Goal: Transaction & Acquisition: Purchase product/service

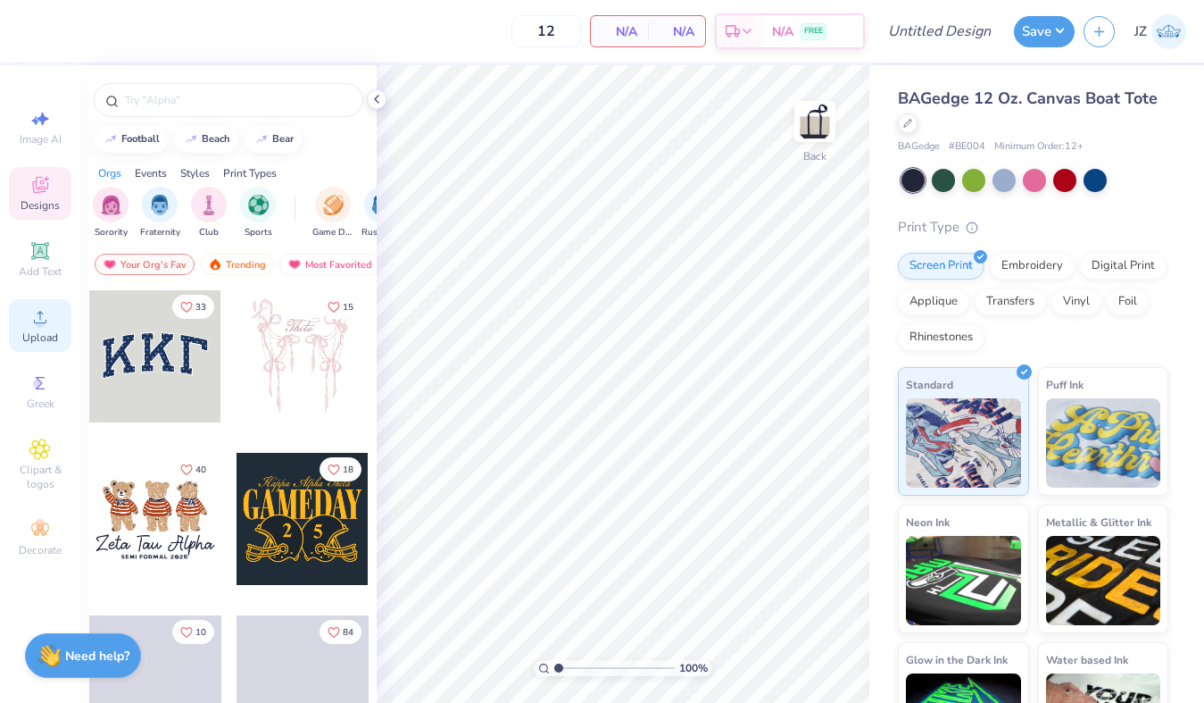
click at [37, 337] on span "Upload" at bounding box center [40, 337] width 36 height 14
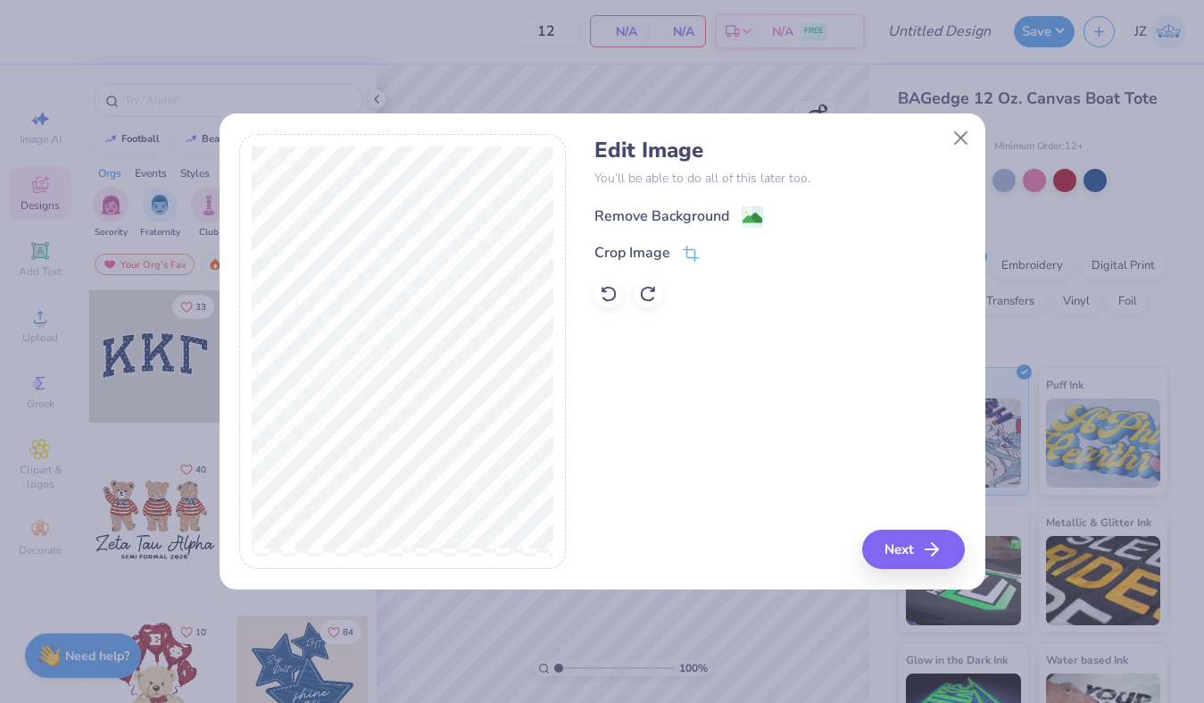
click at [745, 212] on circle at bounding box center [746, 212] width 3 height 3
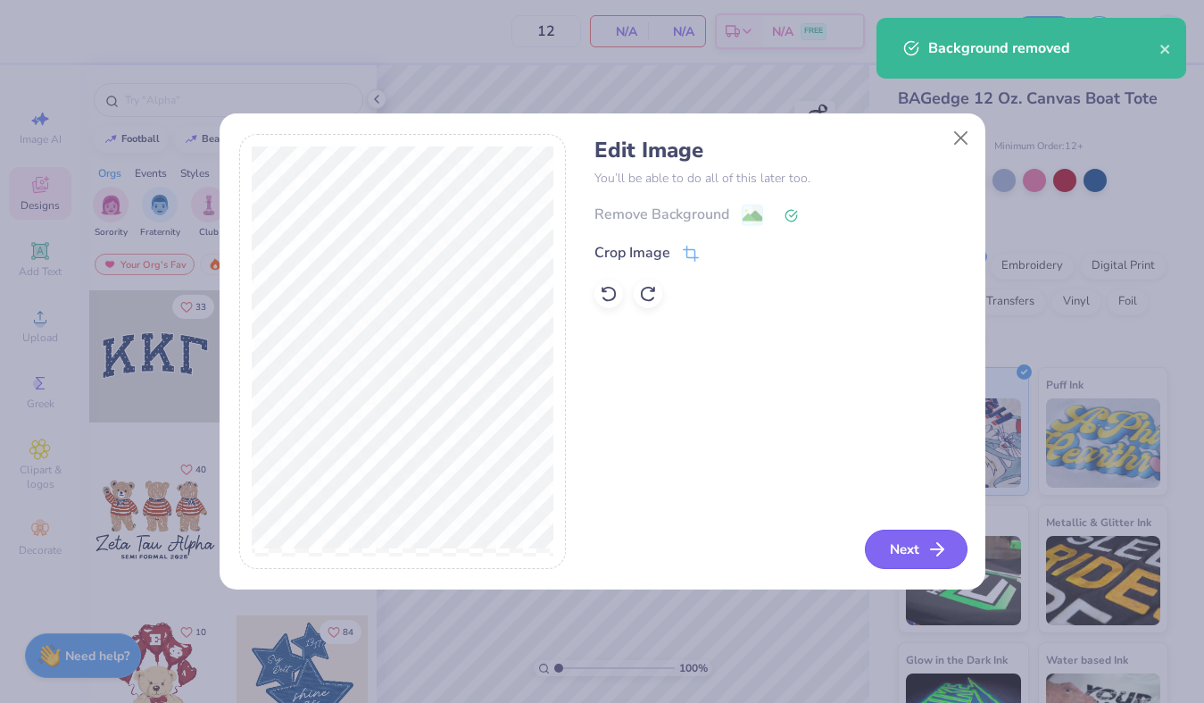
click at [931, 552] on icon "button" at bounding box center [937, 548] width 21 height 21
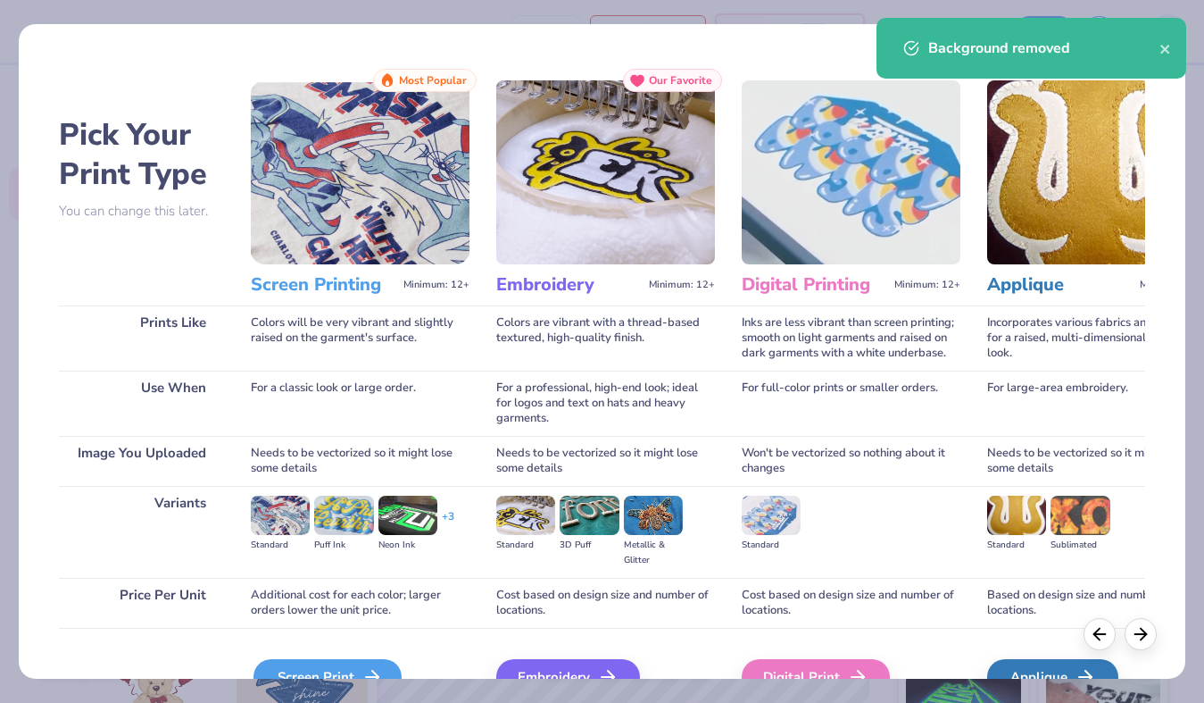
click at [362, 666] on icon at bounding box center [372, 676] width 21 height 21
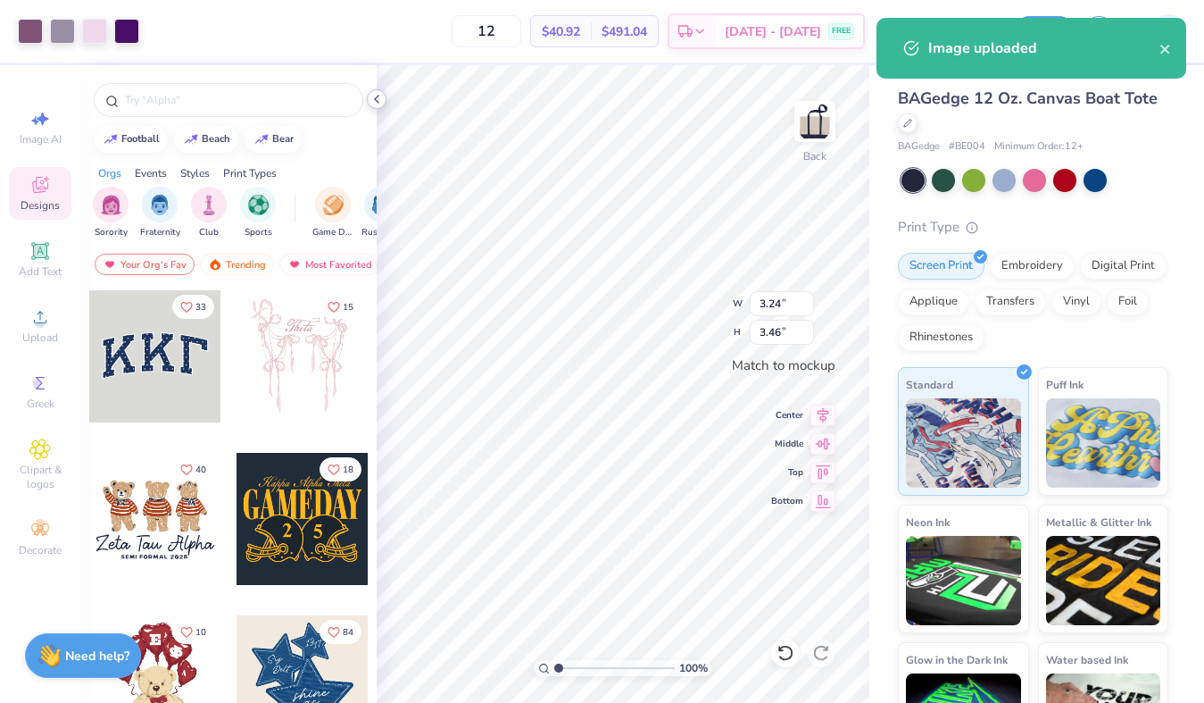
click at [376, 99] on icon at bounding box center [377, 99] width 14 height 14
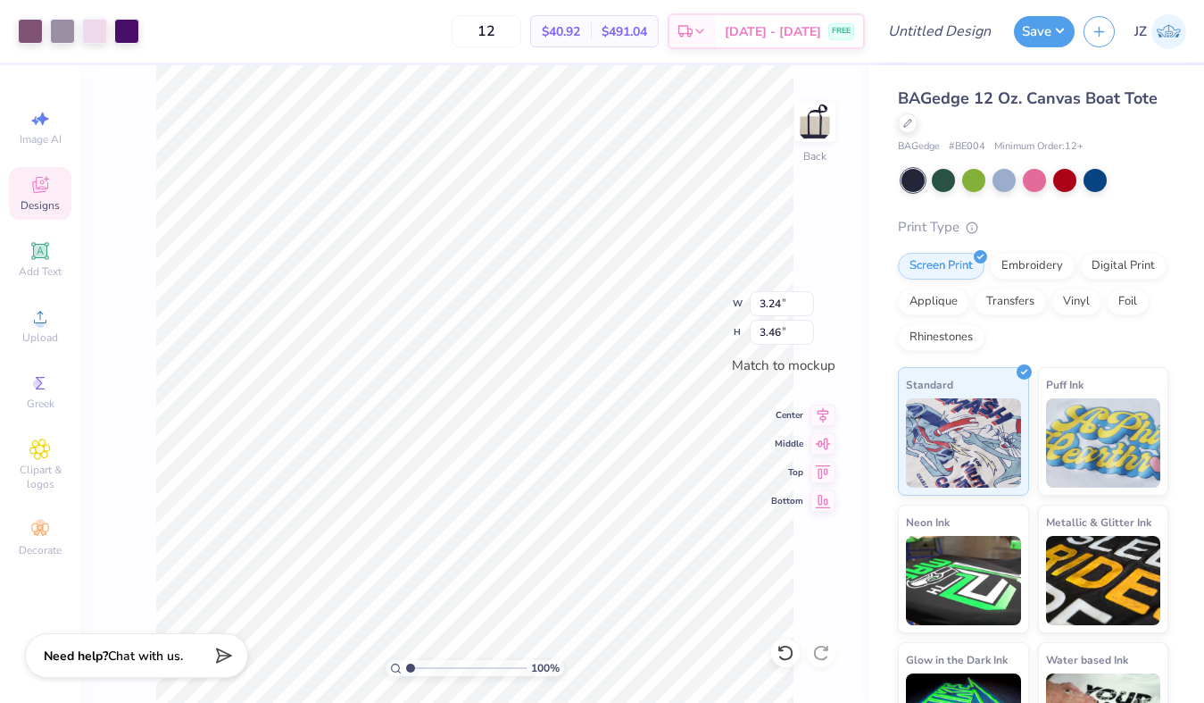
type input "3.25"
type input "3.47"
click at [521, 31] on input "12" at bounding box center [487, 31] width 70 height 32
type input "1"
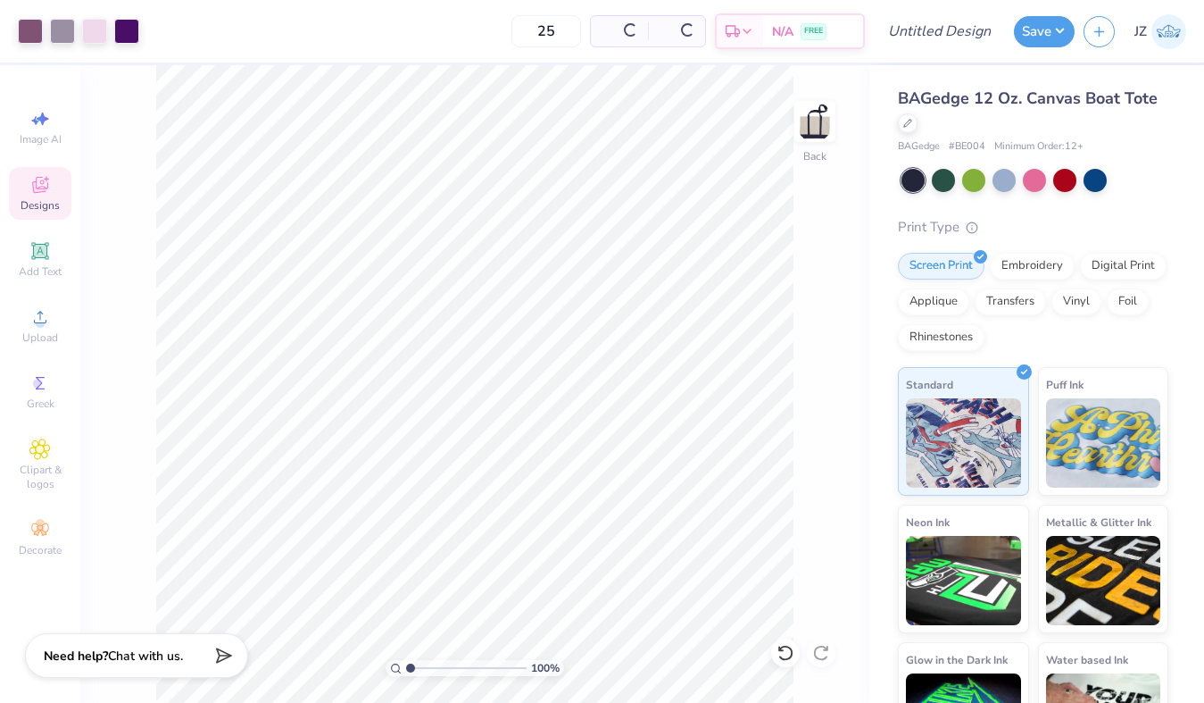
type input "25"
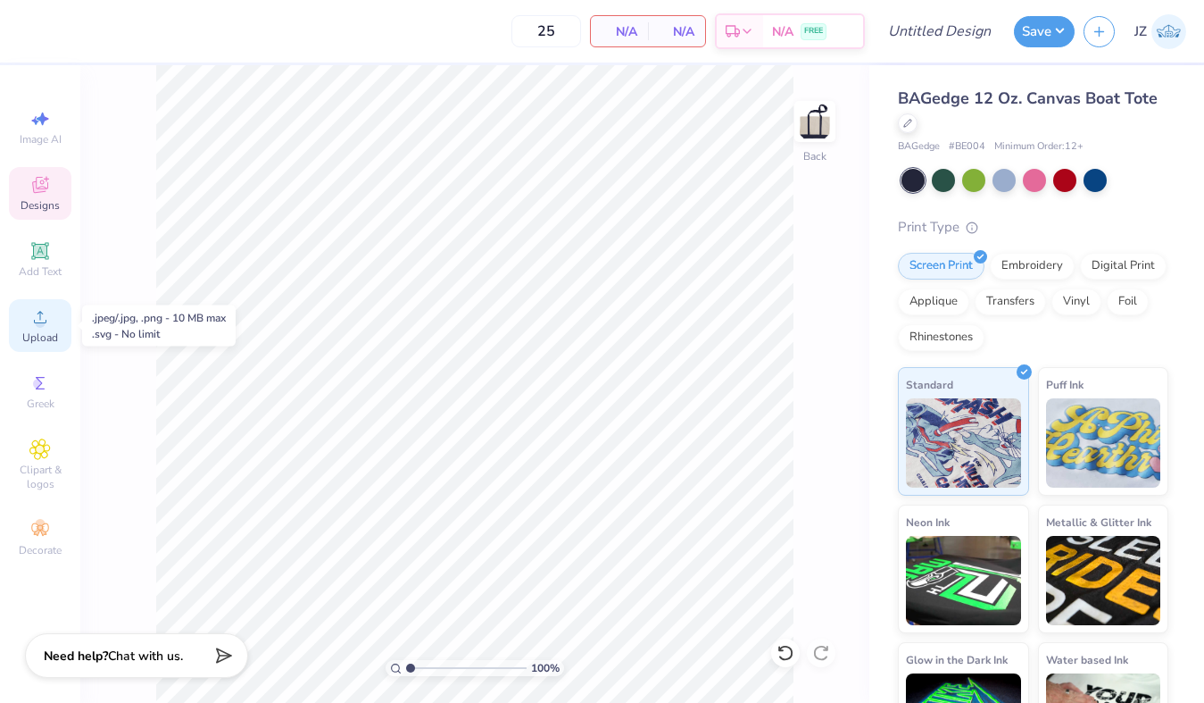
click at [41, 334] on span "Upload" at bounding box center [40, 337] width 36 height 14
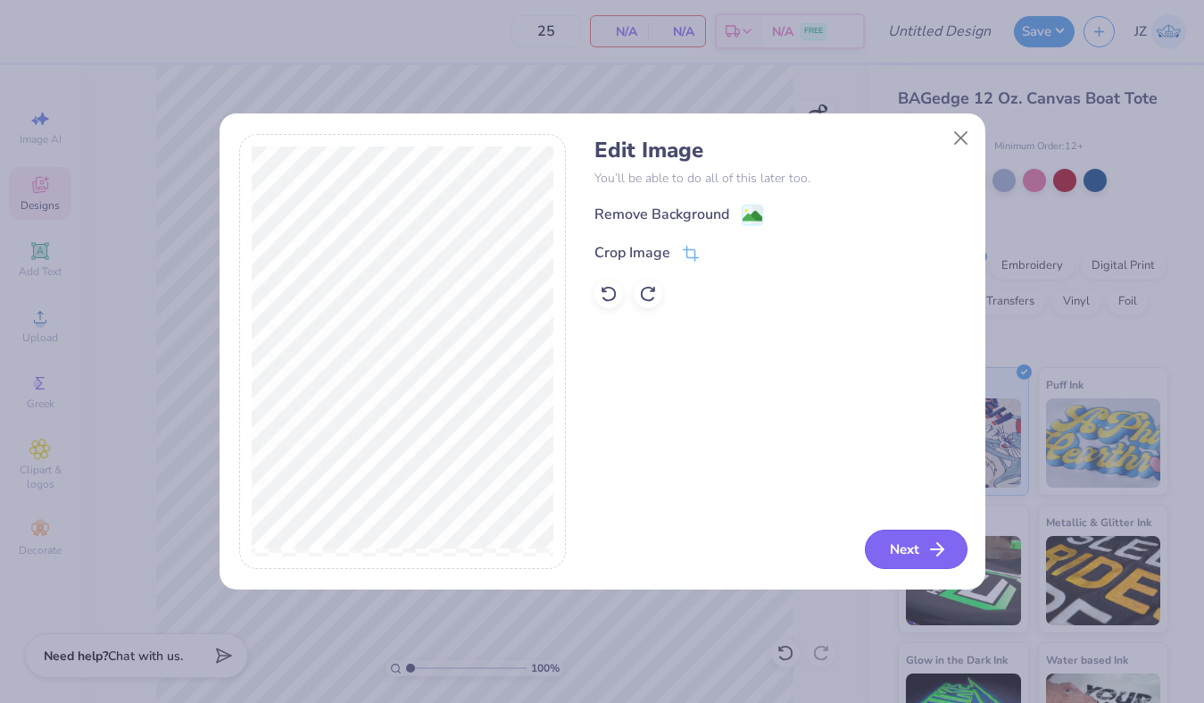
click at [912, 548] on button "Next" at bounding box center [916, 548] width 103 height 39
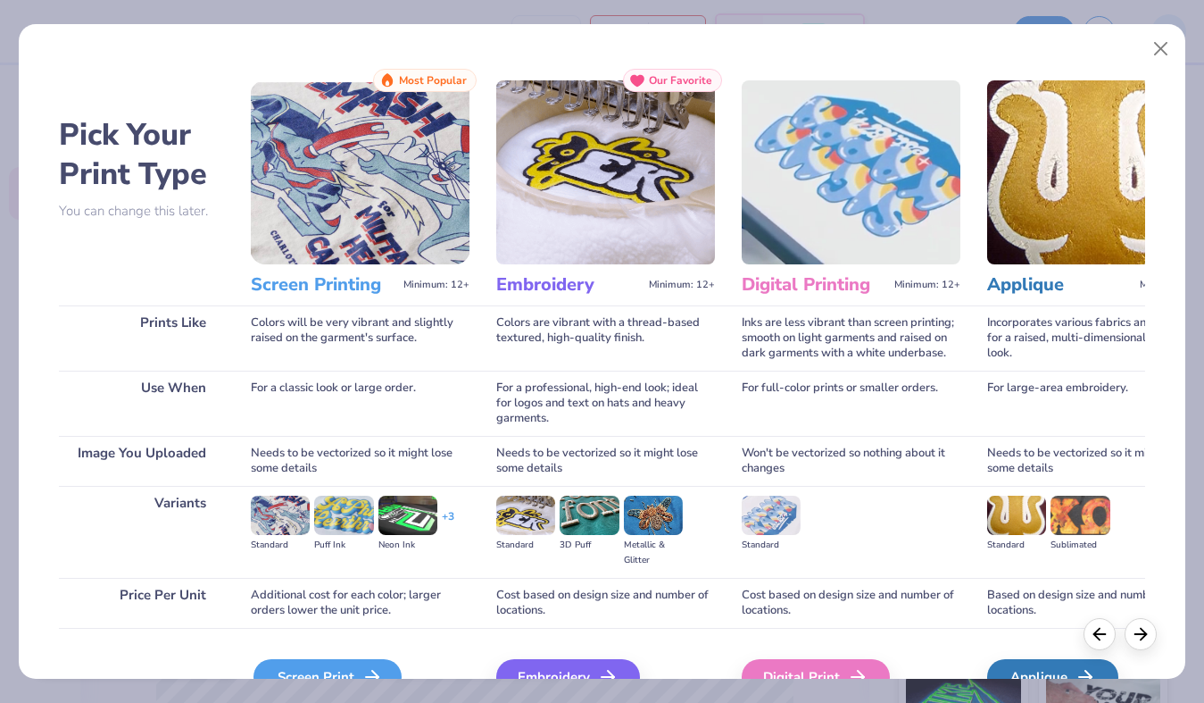
click at [354, 663] on div "Screen Print" at bounding box center [328, 677] width 148 height 36
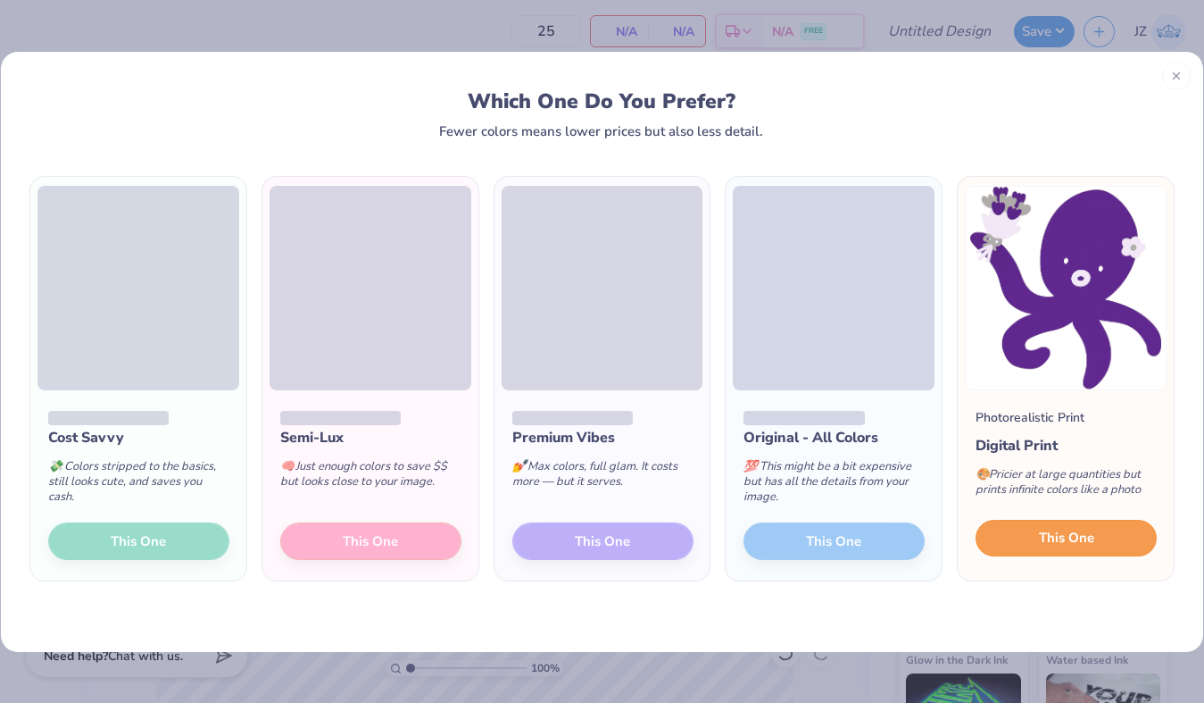
click at [1053, 544] on span "This One" at bounding box center [1066, 538] width 55 height 21
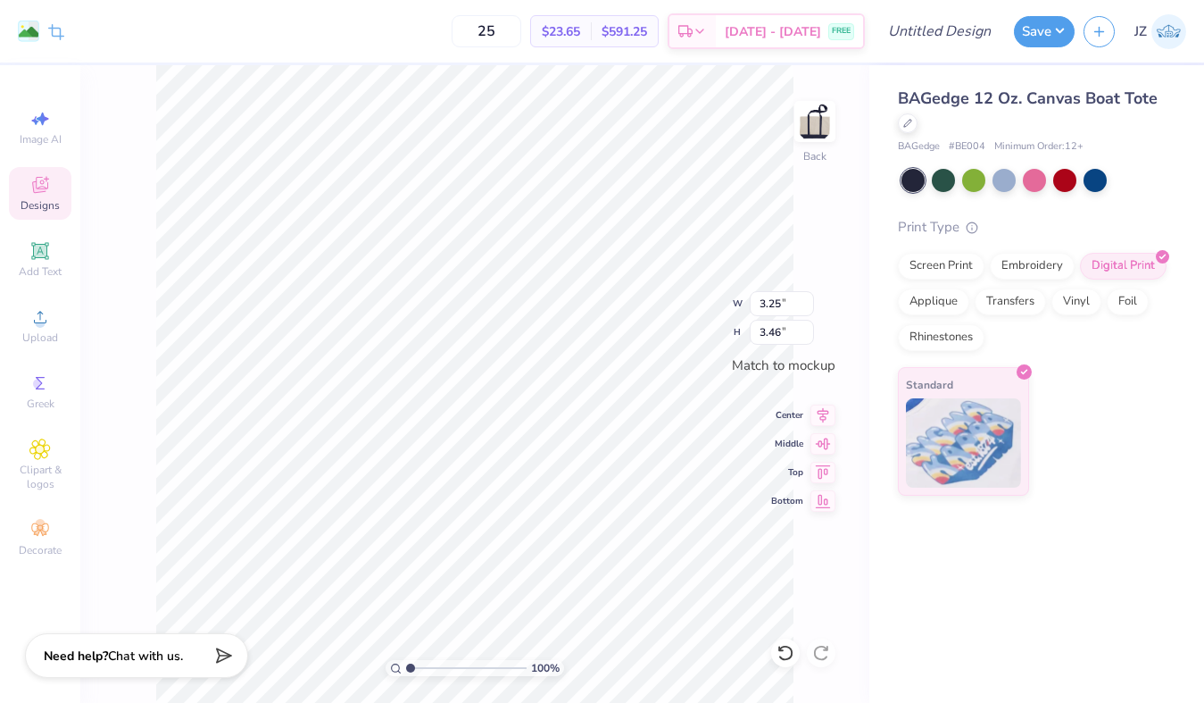
type input "3.26"
type input "3.47"
type input "3.25"
type input "3.46"
click at [47, 198] on span "Designs" at bounding box center [40, 205] width 39 height 14
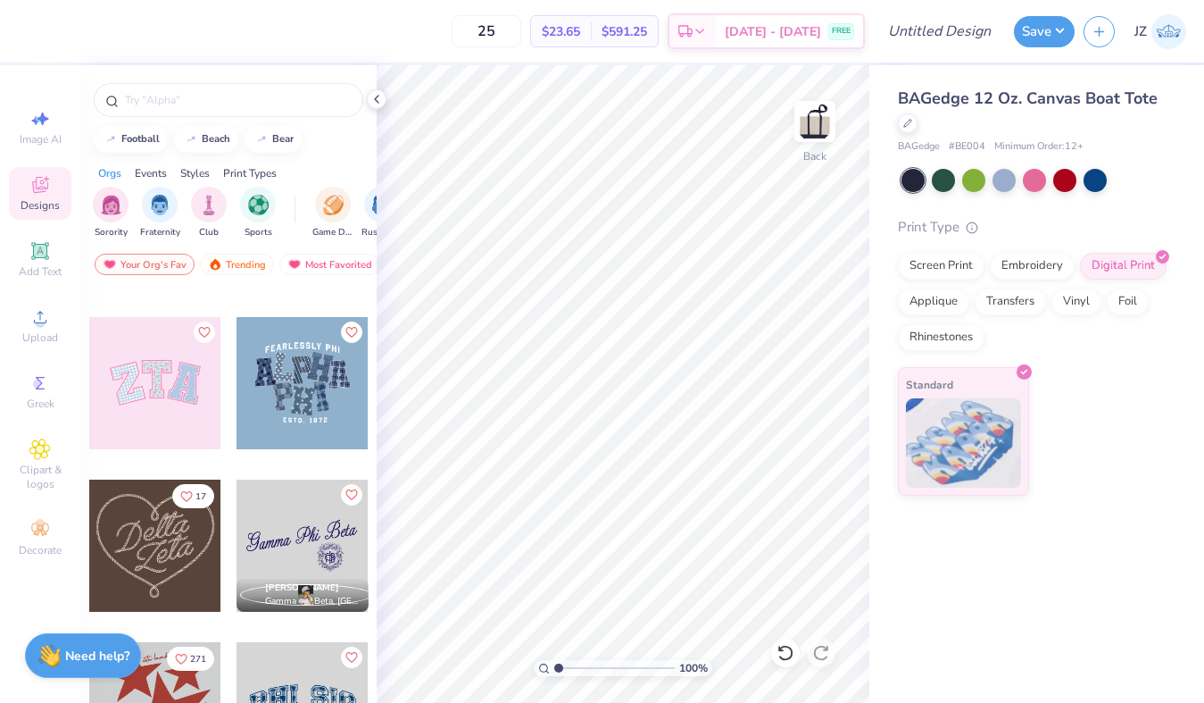
scroll to position [625, 0]
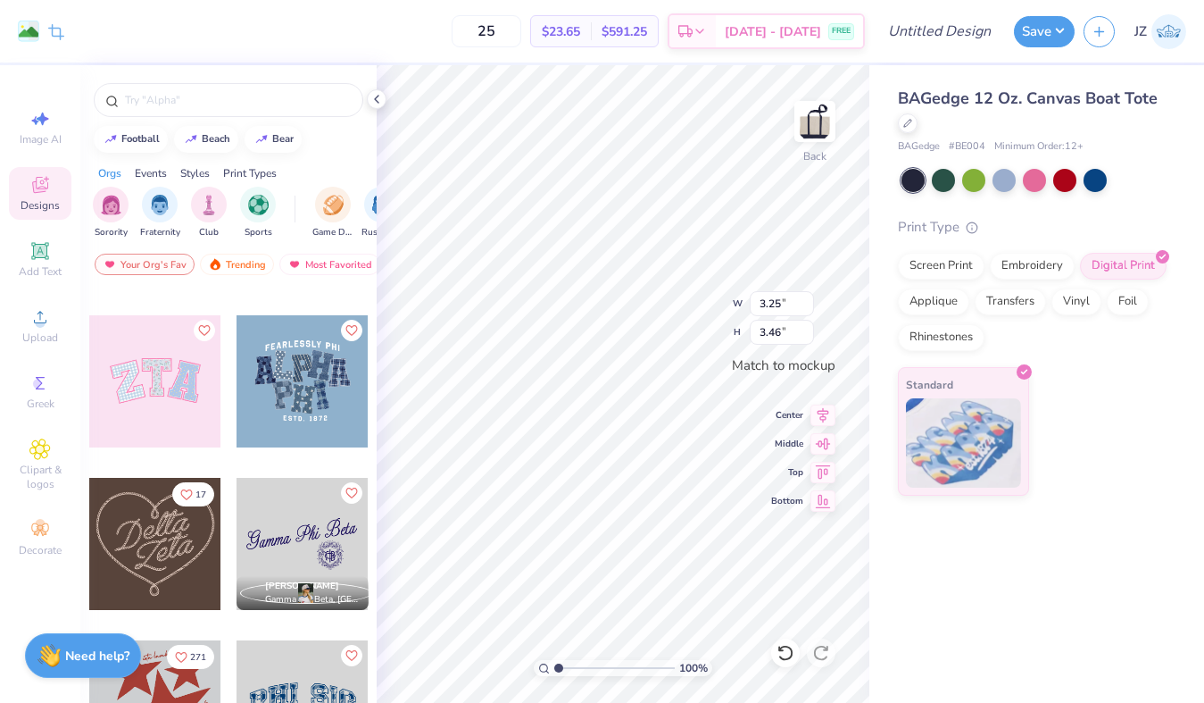
type input "3.26"
type input "3.47"
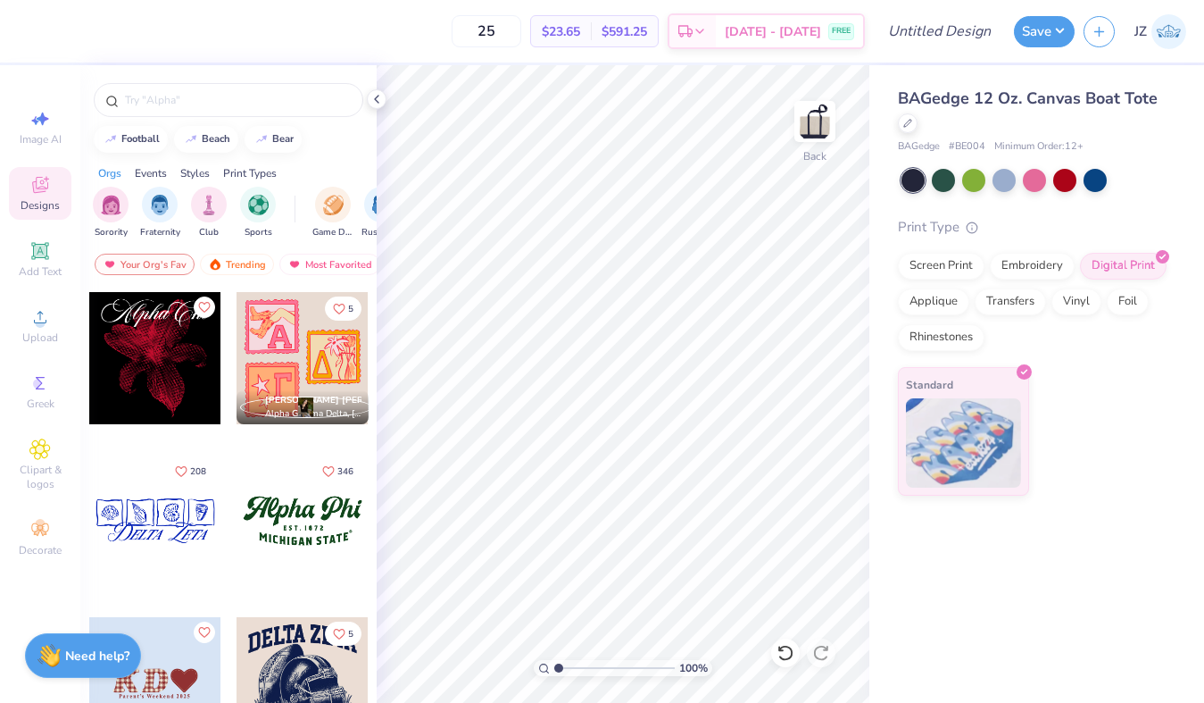
scroll to position [1790, 0]
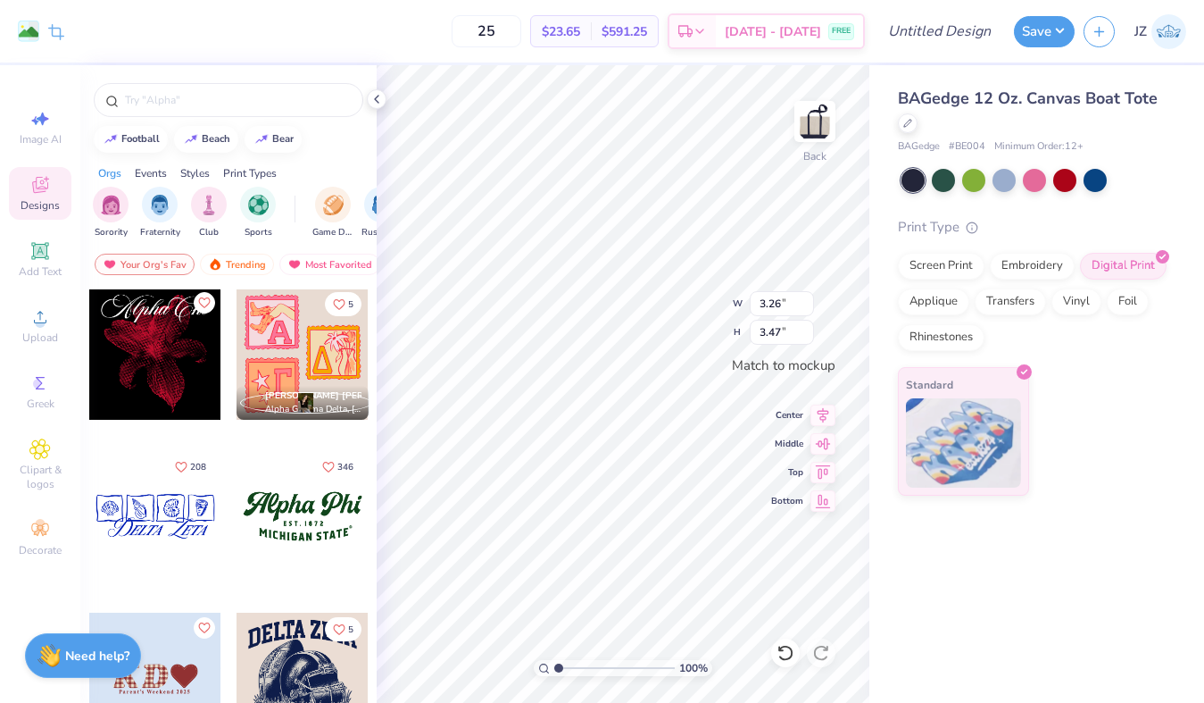
click at [319, 541] on div at bounding box center [303, 516] width 132 height 132
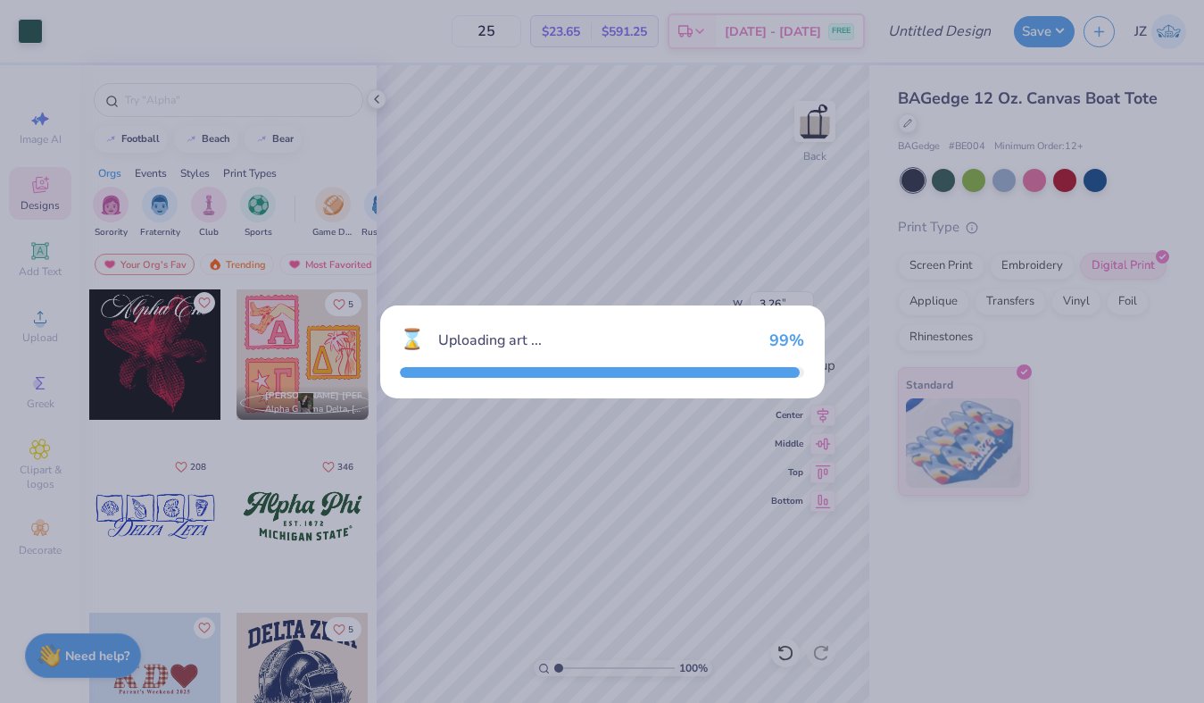
type input "3.46"
type input "1.47"
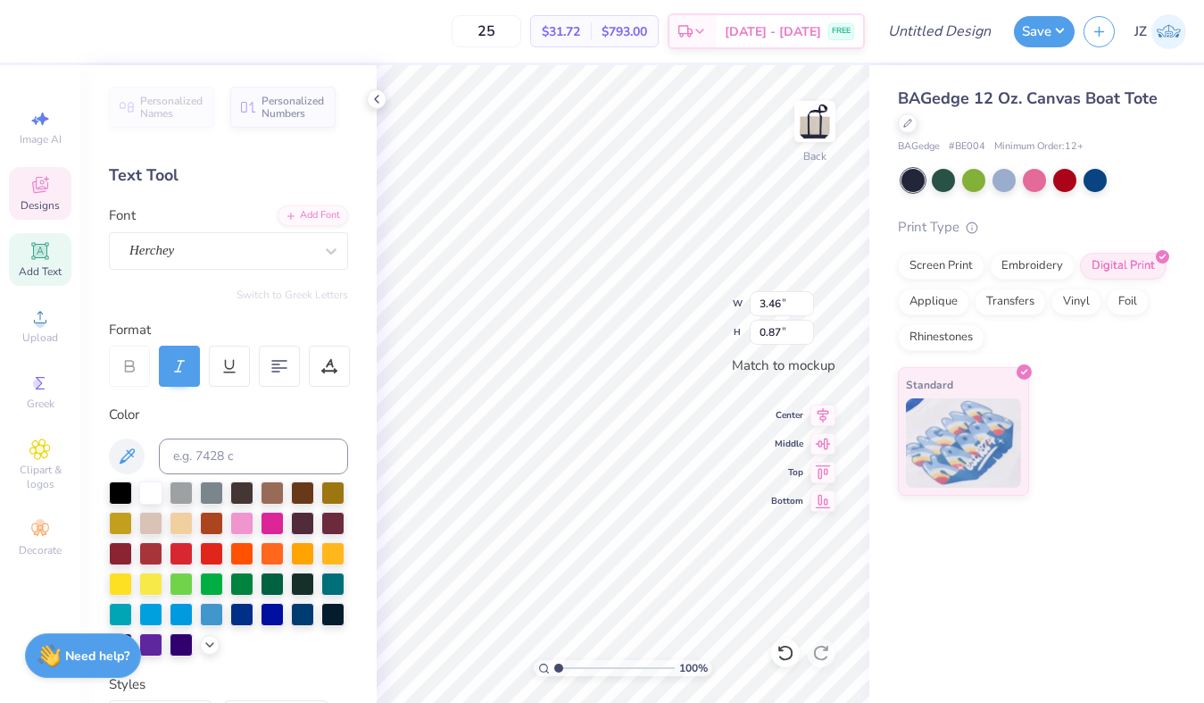
scroll to position [0, 1]
type textarea "Eighties"
type input "2.64"
type input "0.39"
type input "2.64"
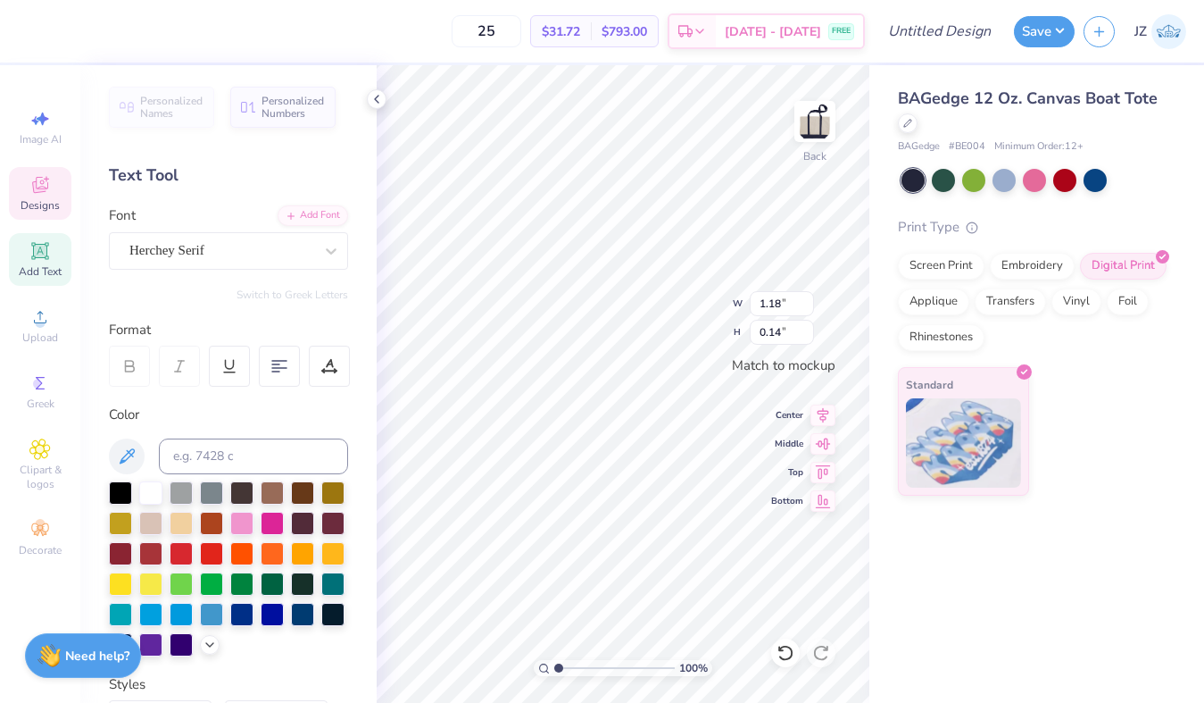
type input "0.39"
type textarea "UC San Diego"
click at [35, 33] on div at bounding box center [30, 29] width 25 height 25
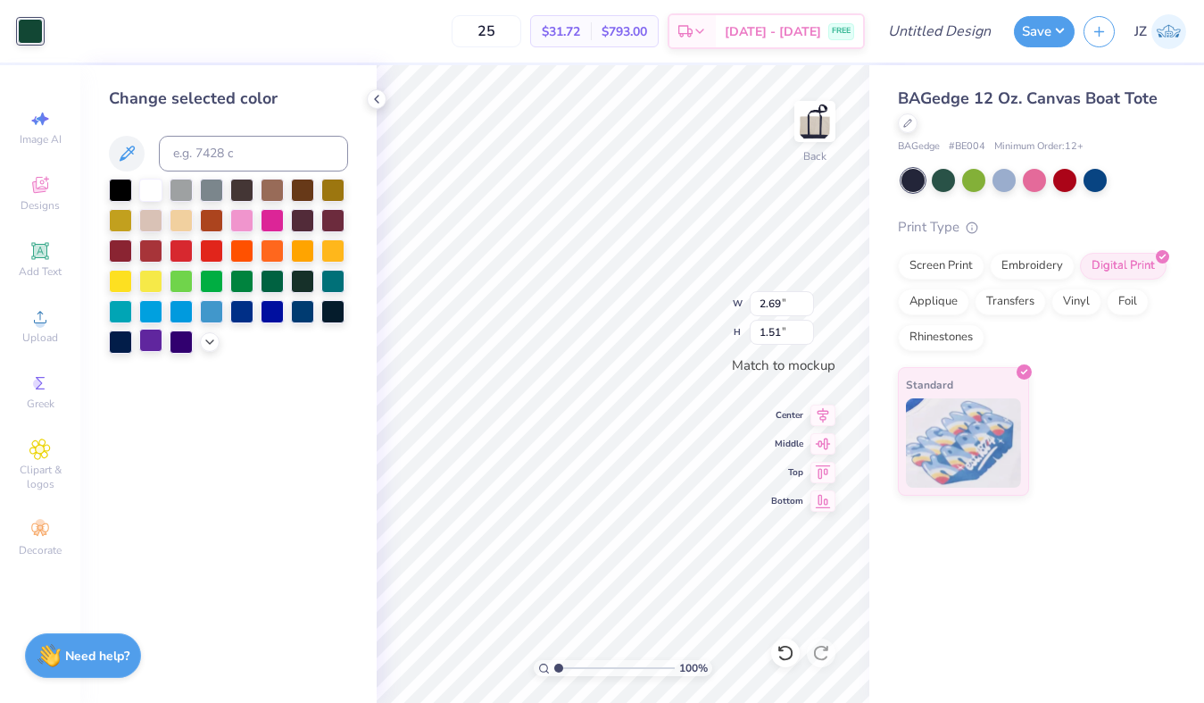
click at [158, 342] on div at bounding box center [150, 340] width 23 height 23
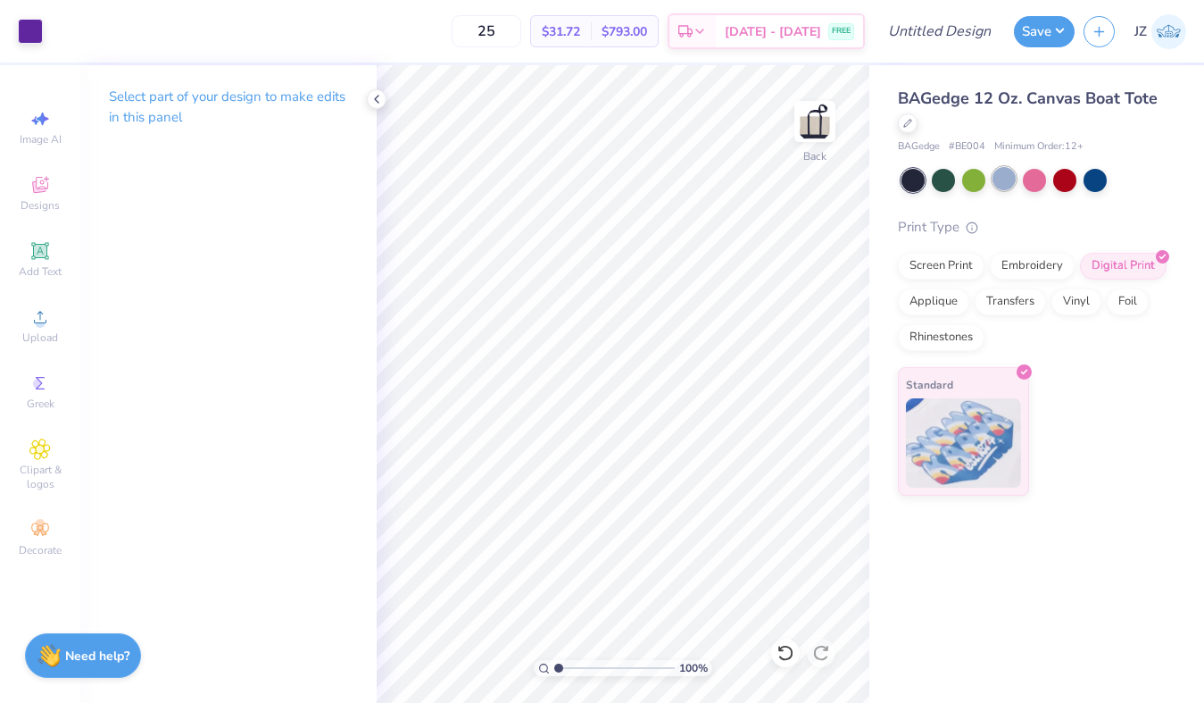
click at [1008, 184] on div at bounding box center [1004, 178] width 23 height 23
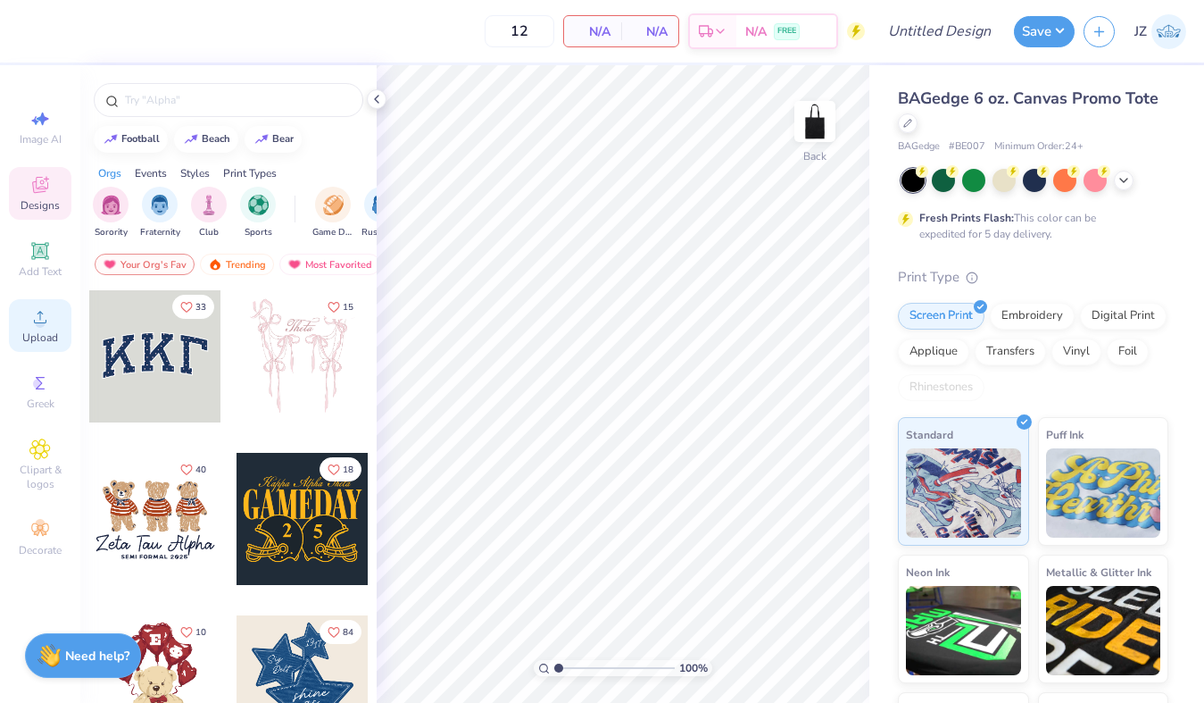
click at [50, 335] on span "Upload" at bounding box center [40, 337] width 36 height 14
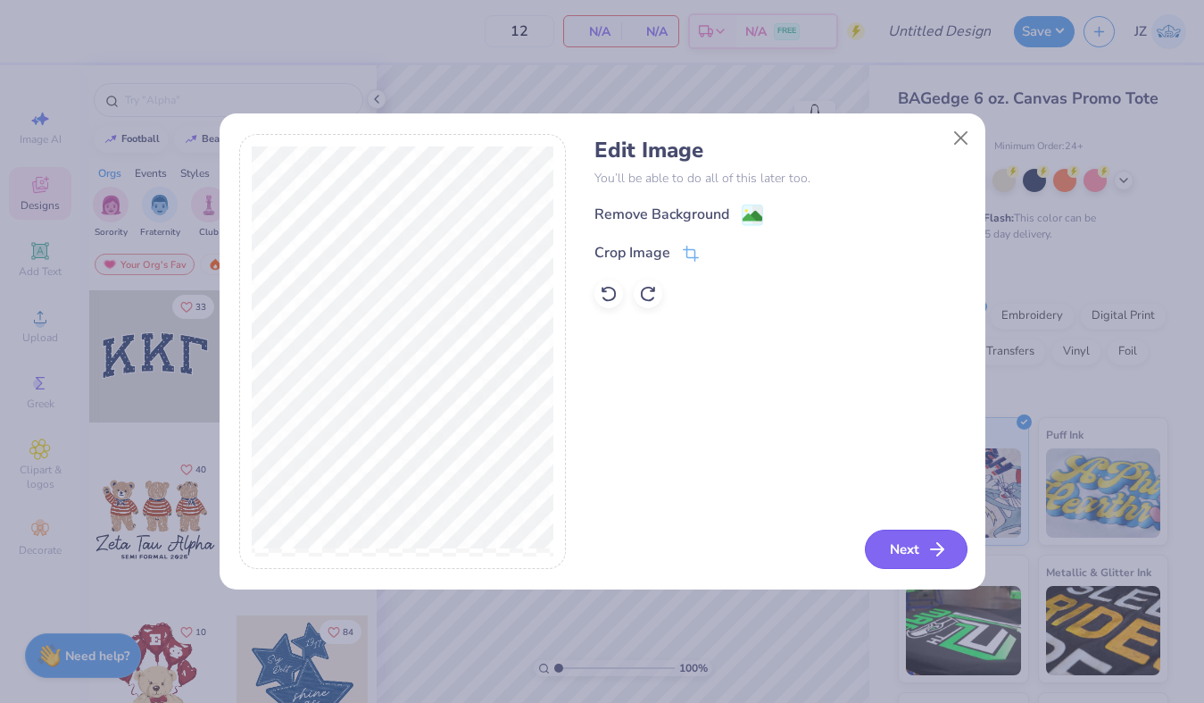
click at [893, 542] on button "Next" at bounding box center [916, 548] width 103 height 39
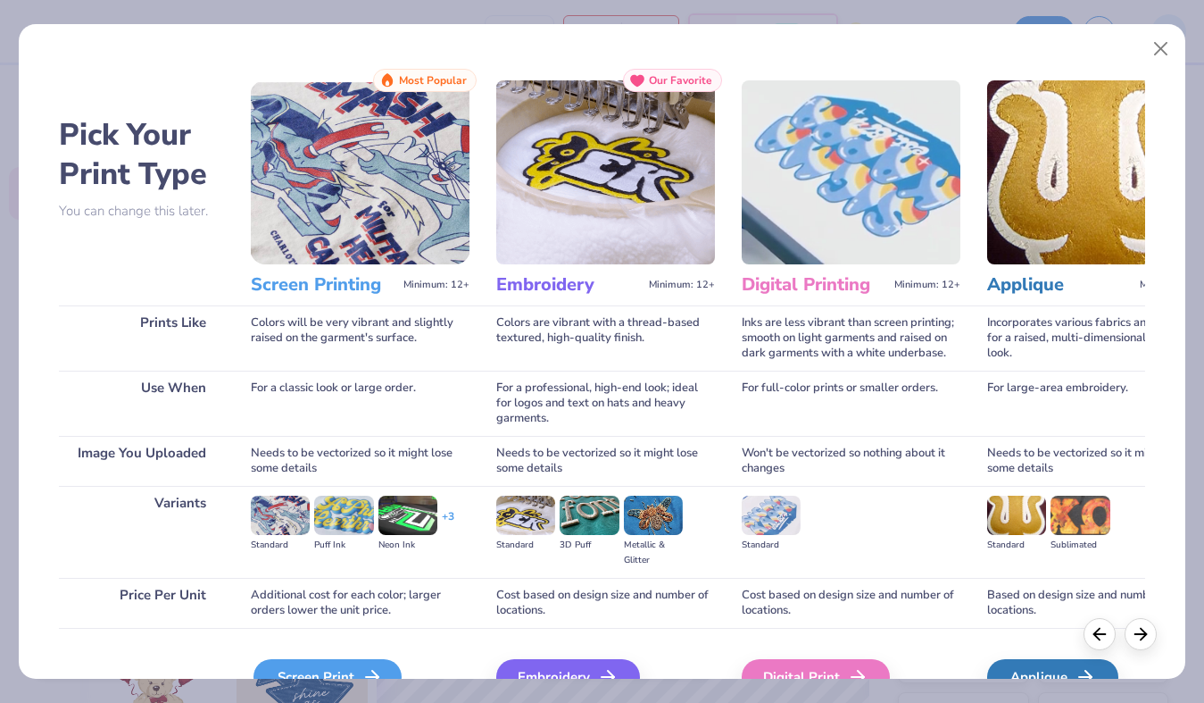
click at [363, 667] on icon at bounding box center [372, 676] width 21 height 21
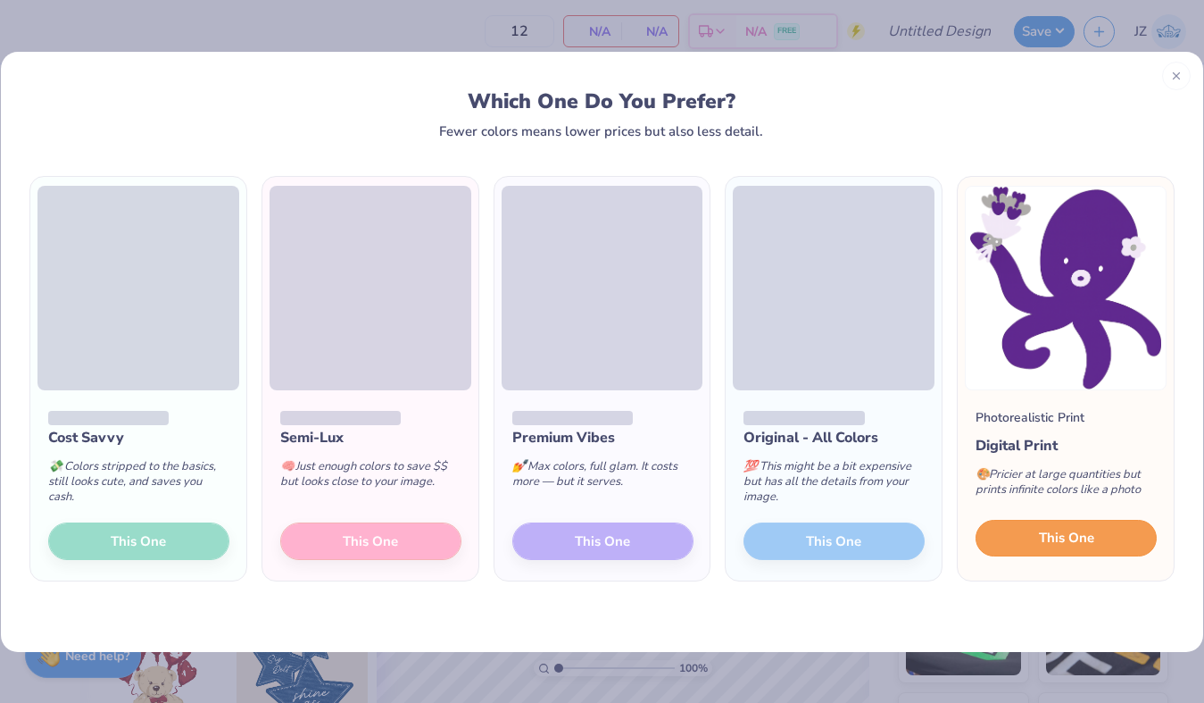
click at [1079, 539] on span "This One" at bounding box center [1066, 538] width 55 height 21
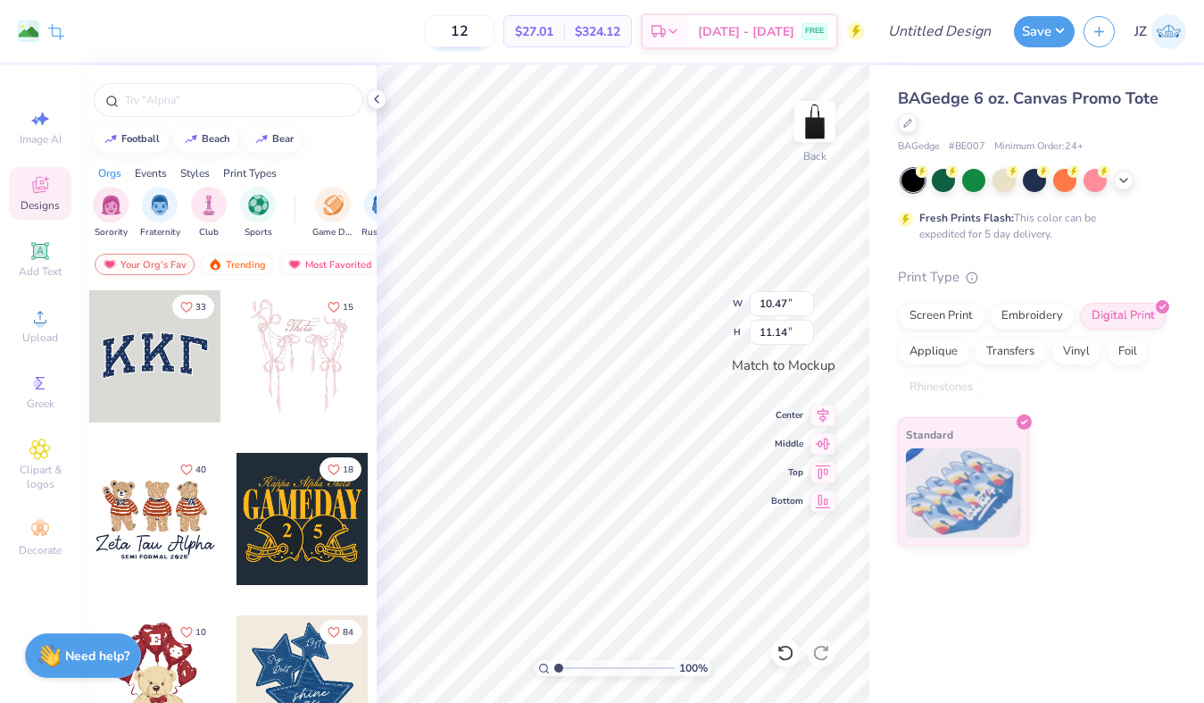
click at [495, 34] on input "12" at bounding box center [460, 31] width 70 height 32
type input "1"
type input "25"
click at [1127, 179] on icon at bounding box center [1124, 178] width 14 height 14
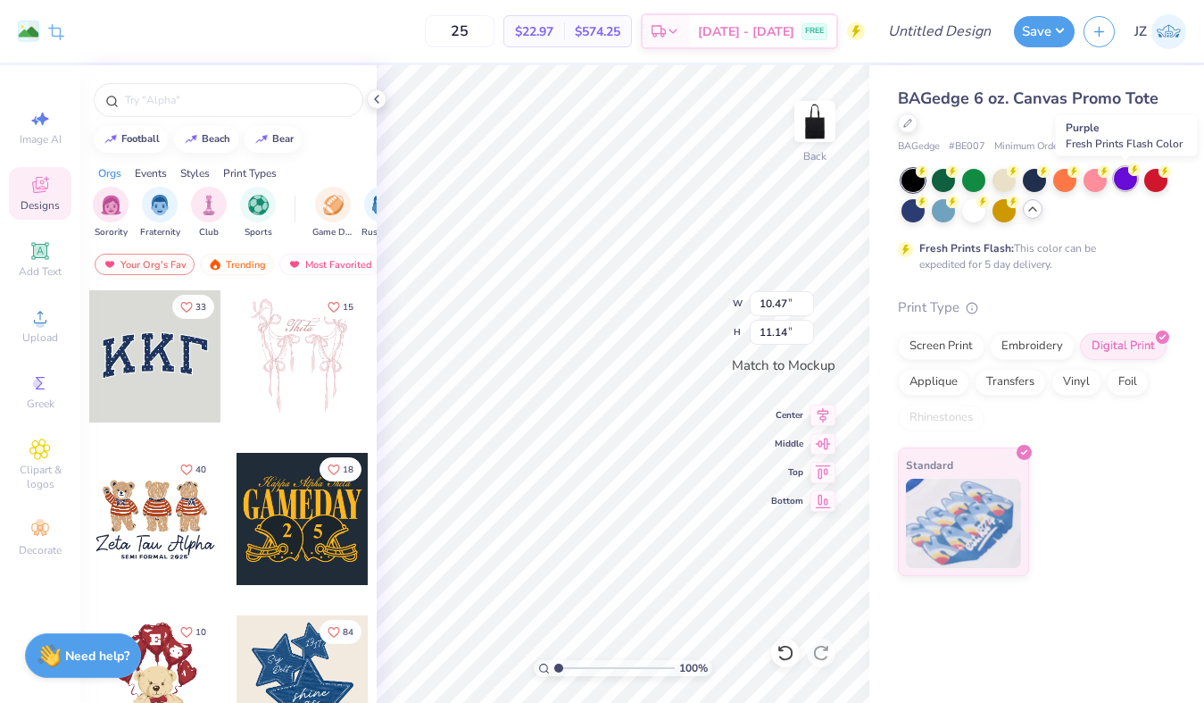
click at [1117, 179] on div at bounding box center [1125, 178] width 23 height 23
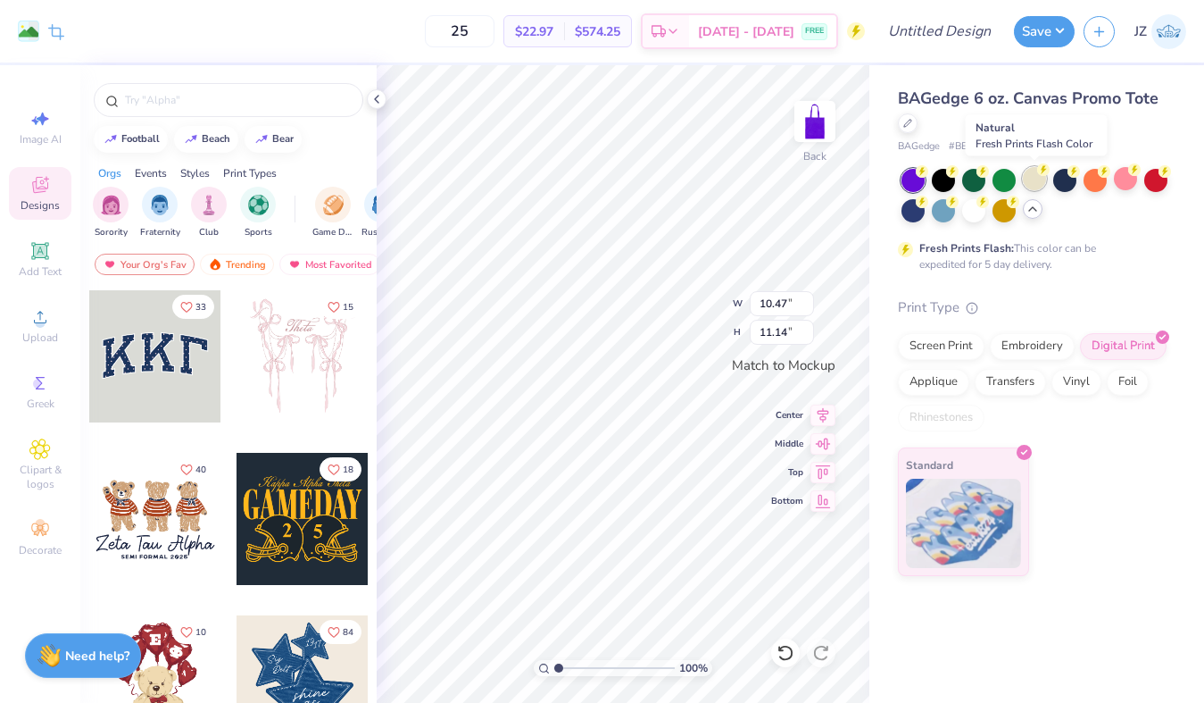
click at [1037, 181] on div at bounding box center [1034, 178] width 23 height 23
type input "7.07"
type input "7.52"
click at [825, 421] on icon at bounding box center [823, 412] width 25 height 21
click at [978, 212] on div at bounding box center [974, 208] width 23 height 23
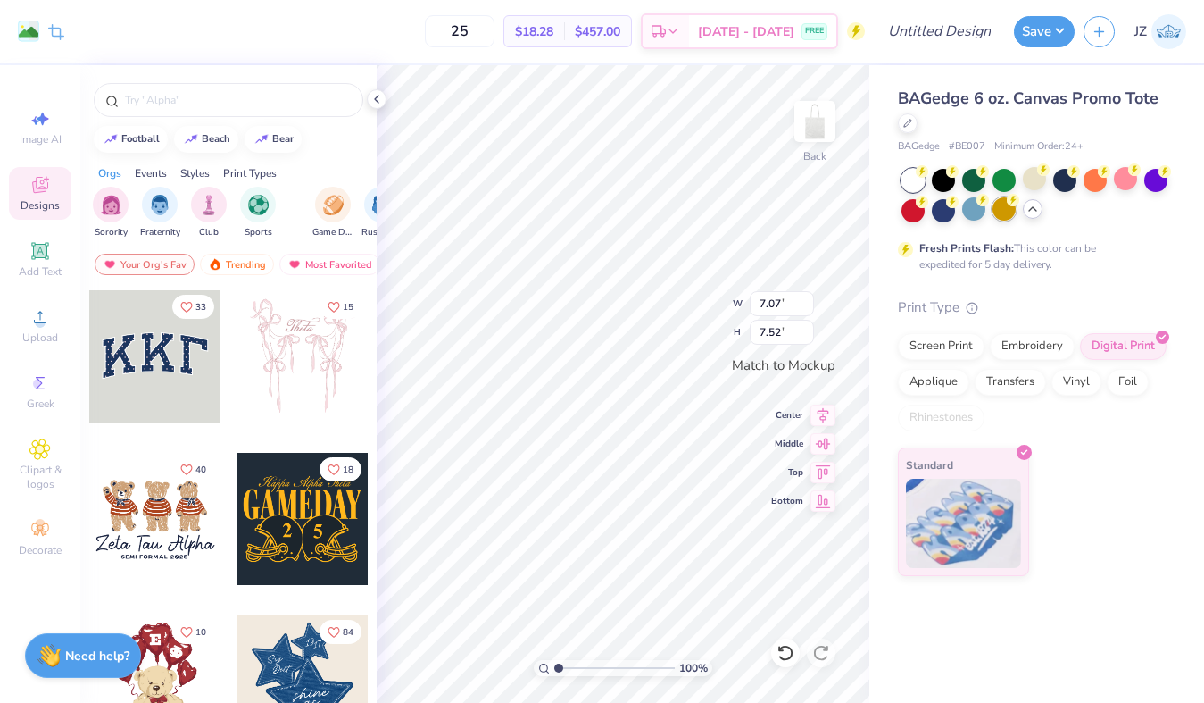
click at [1004, 213] on div at bounding box center [1004, 208] width 23 height 23
click at [1041, 188] on div at bounding box center [1034, 178] width 23 height 23
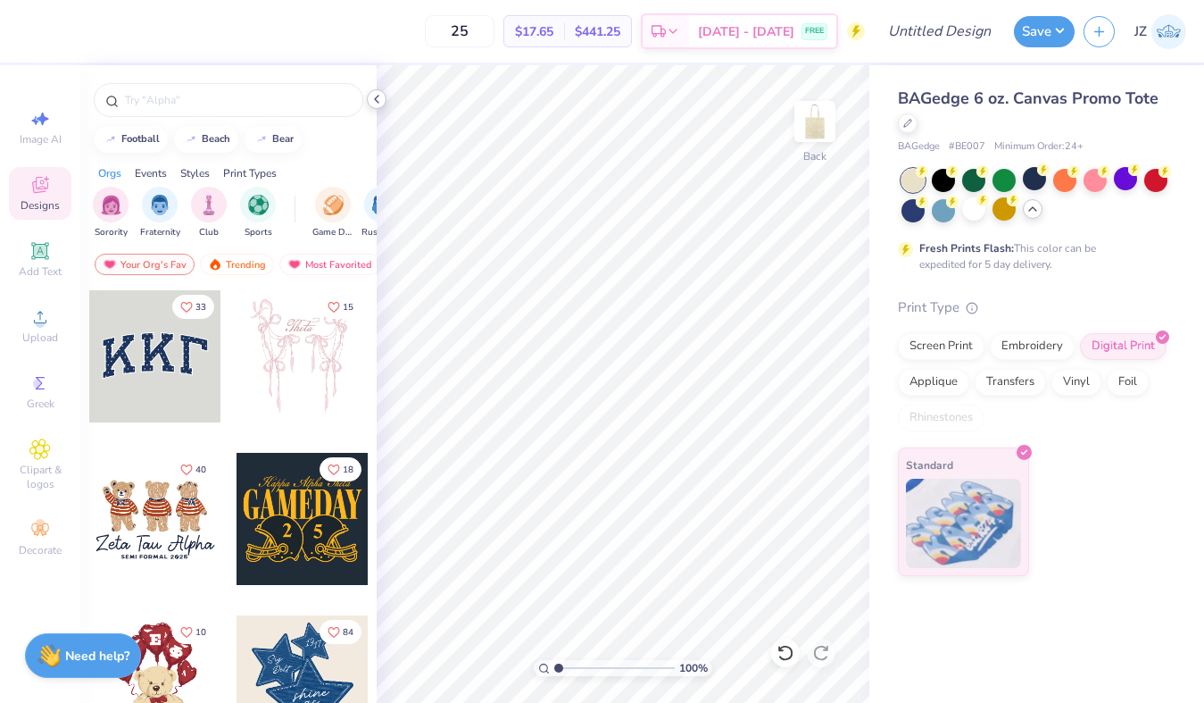
click at [379, 95] on icon at bounding box center [377, 99] width 14 height 14
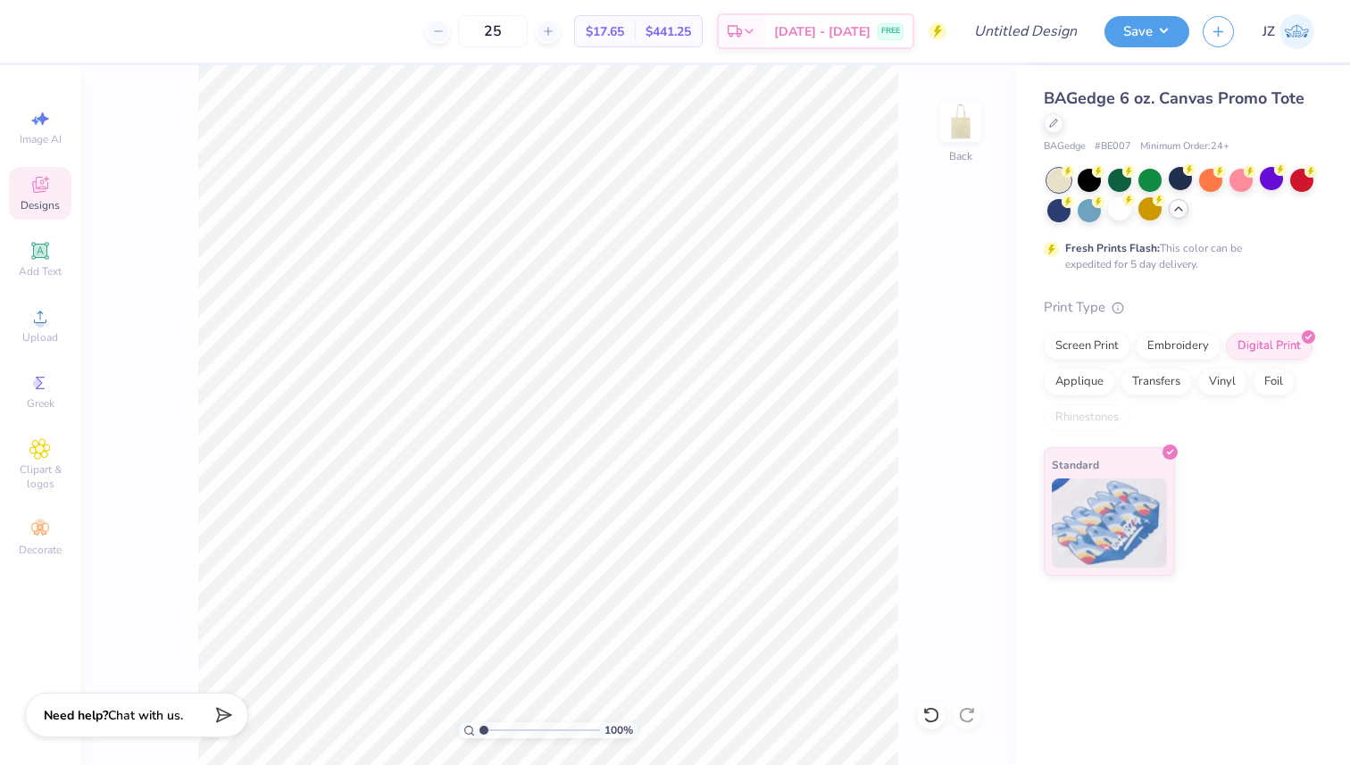
click at [157, 702] on span "Chat with us." at bounding box center [145, 715] width 75 height 17
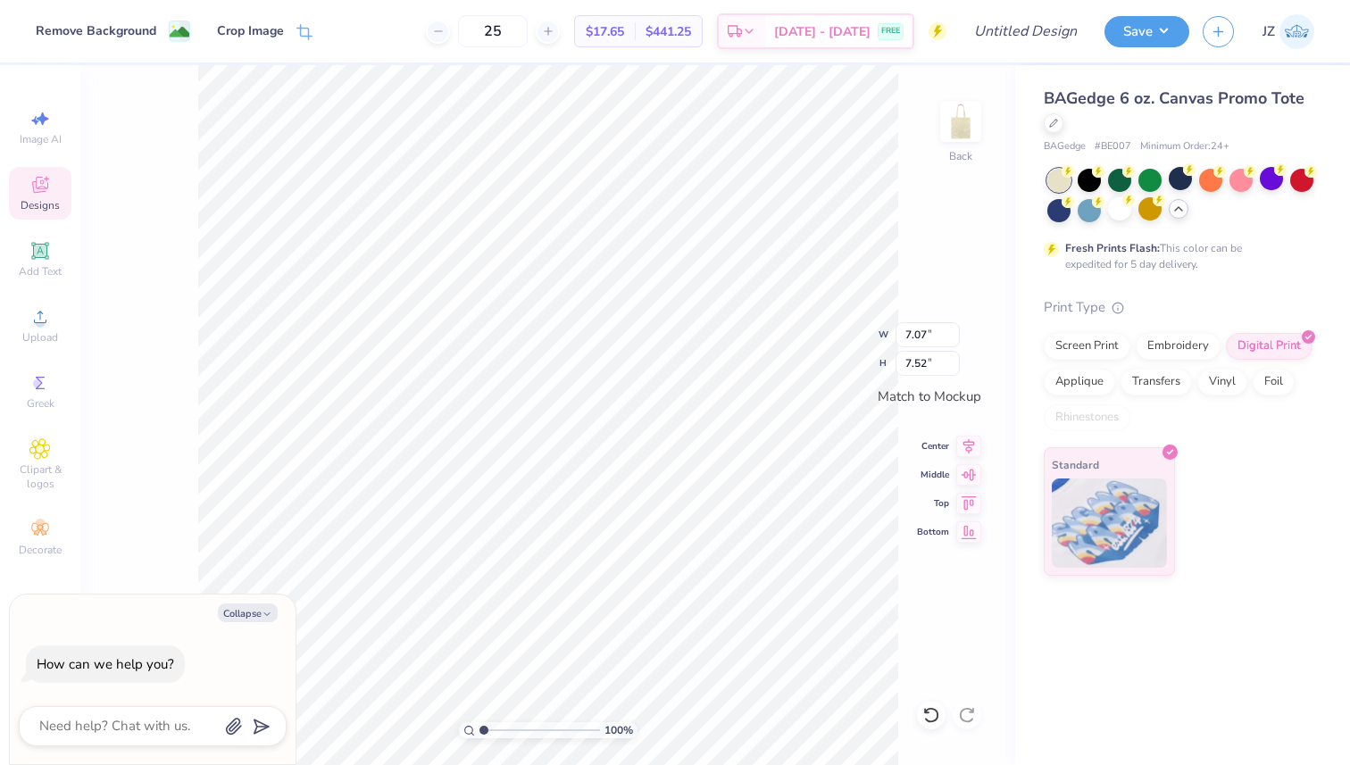
type textarea "x"
type input "8.17"
type input "8.69"
type textarea "x"
type input "8.60"
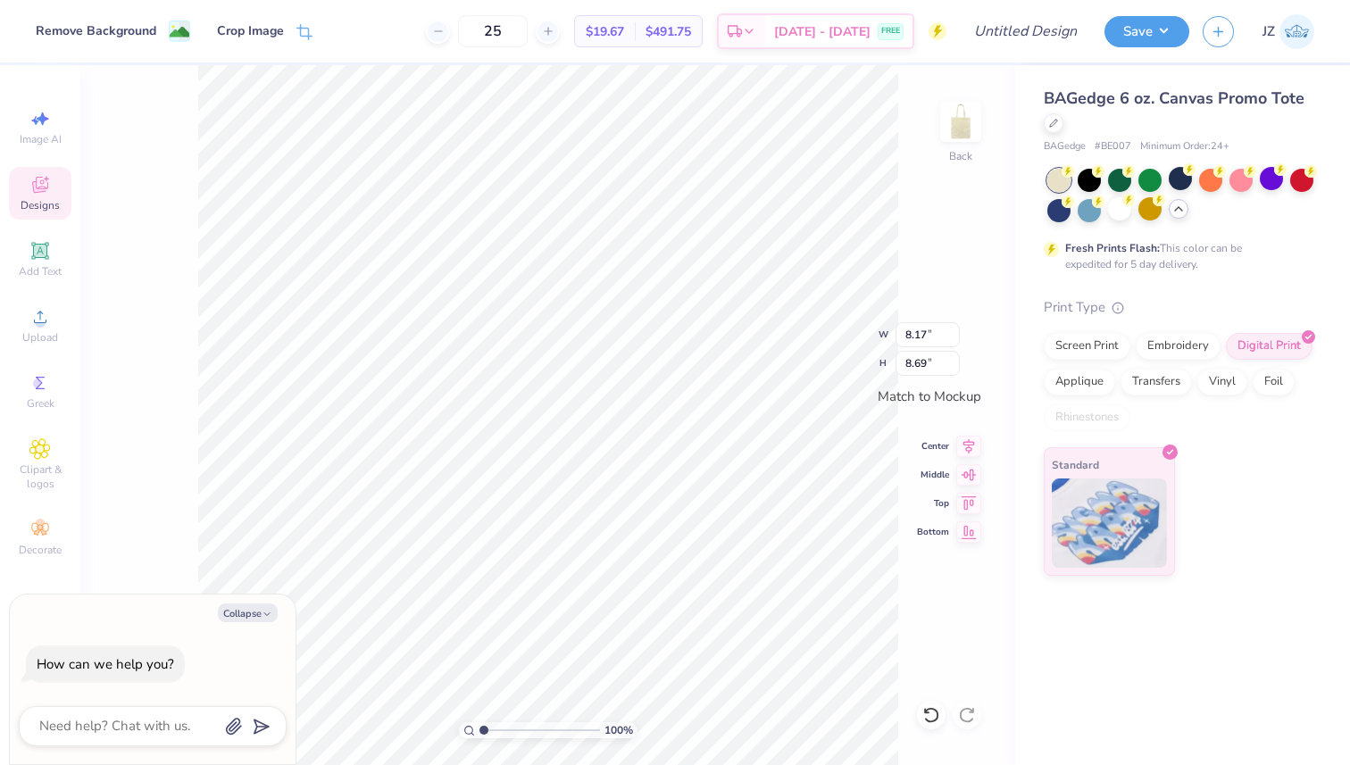
type input "9.15"
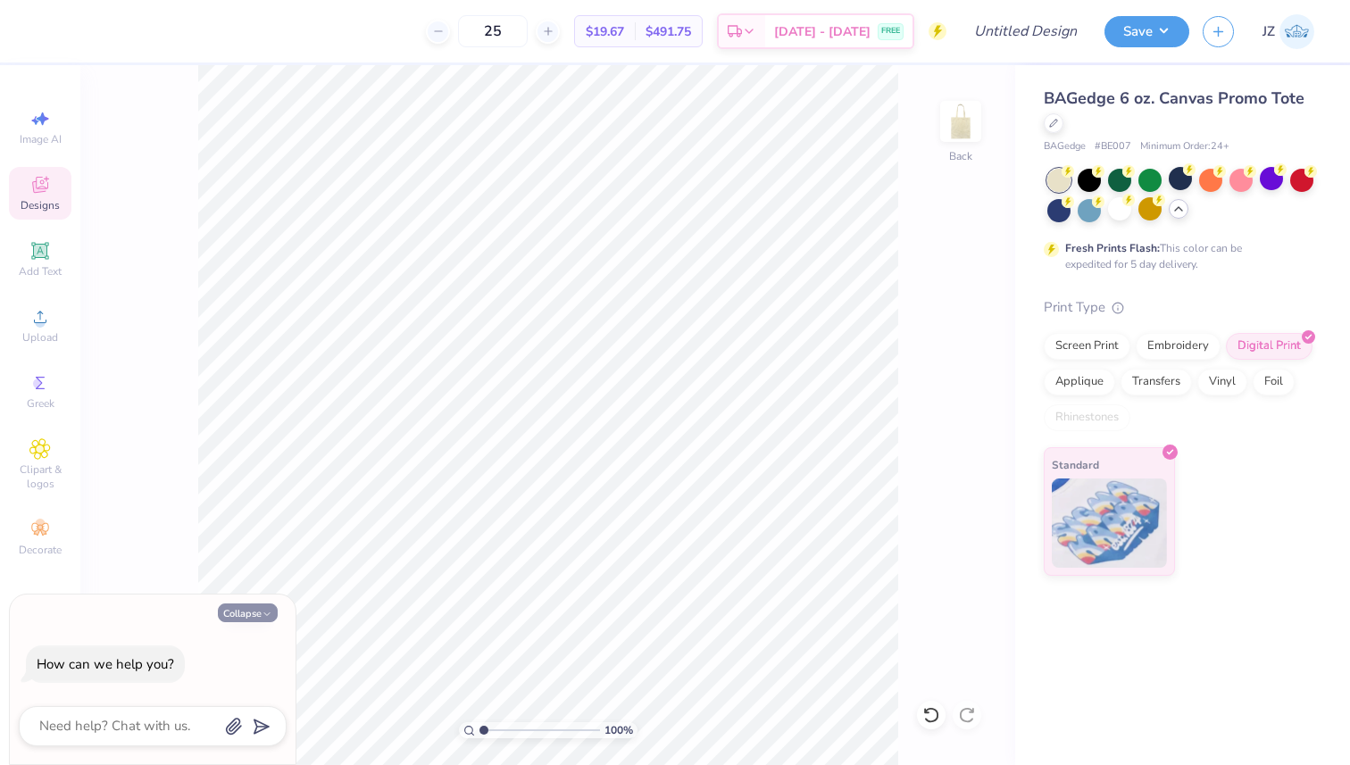
click at [265, 613] on icon "button" at bounding box center [267, 614] width 11 height 11
type textarea "x"
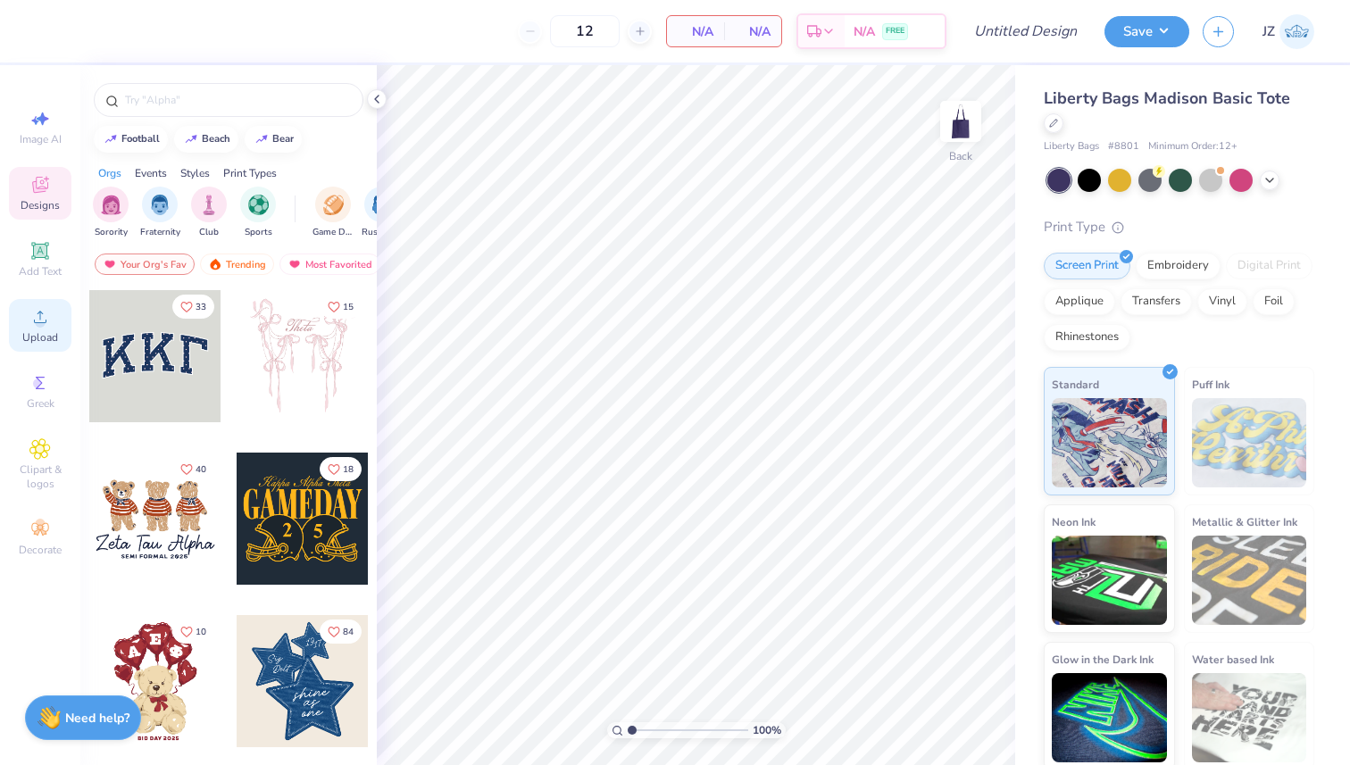
click at [51, 315] on div "Upload" at bounding box center [40, 325] width 63 height 53
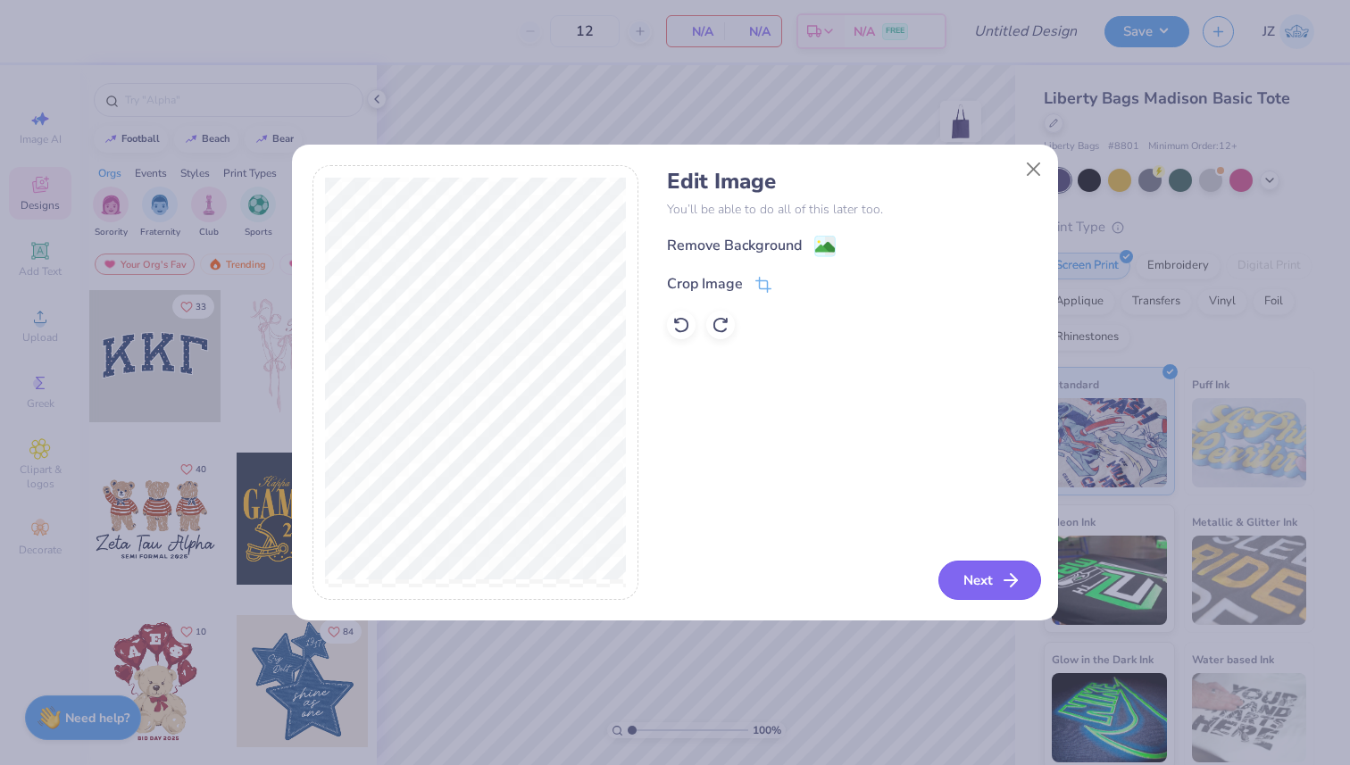
click at [971, 575] on button "Next" at bounding box center [989, 580] width 103 height 39
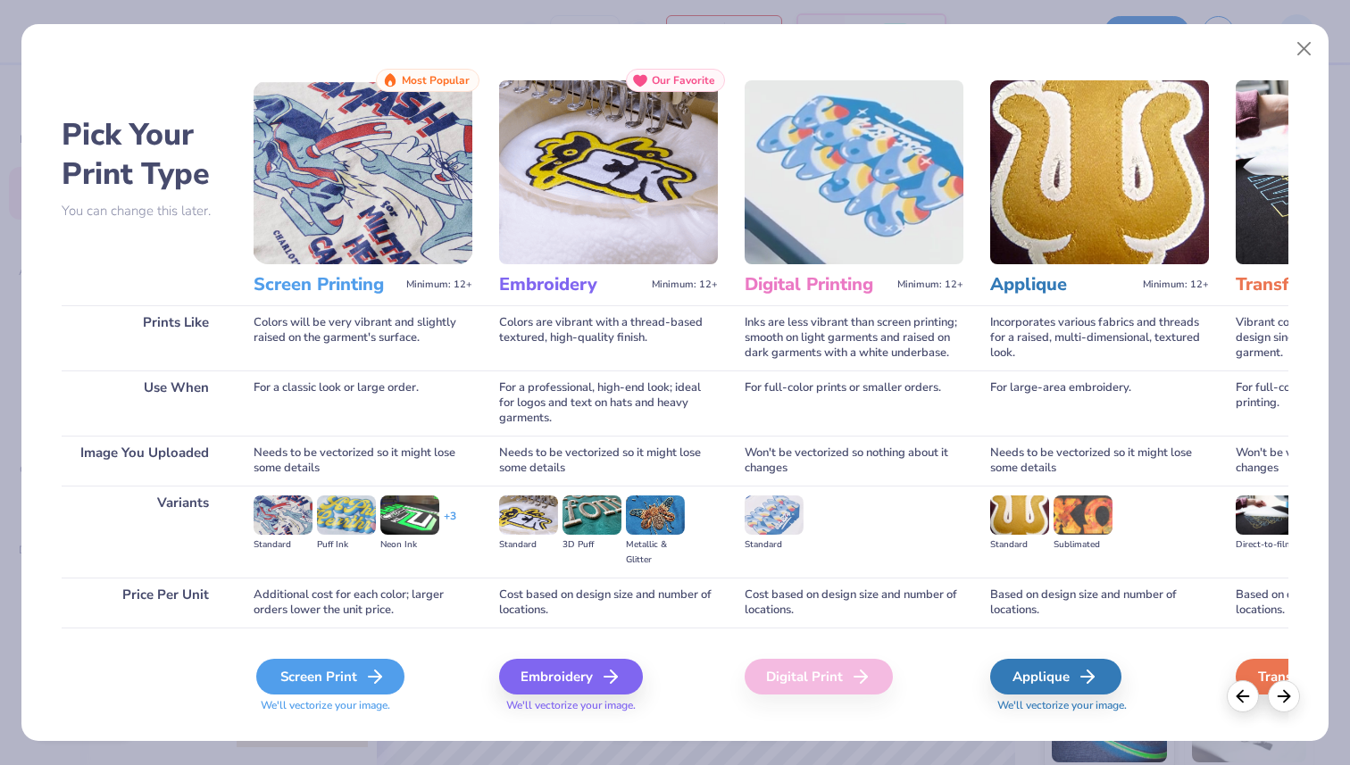
click at [319, 685] on div "Screen Print" at bounding box center [330, 677] width 148 height 36
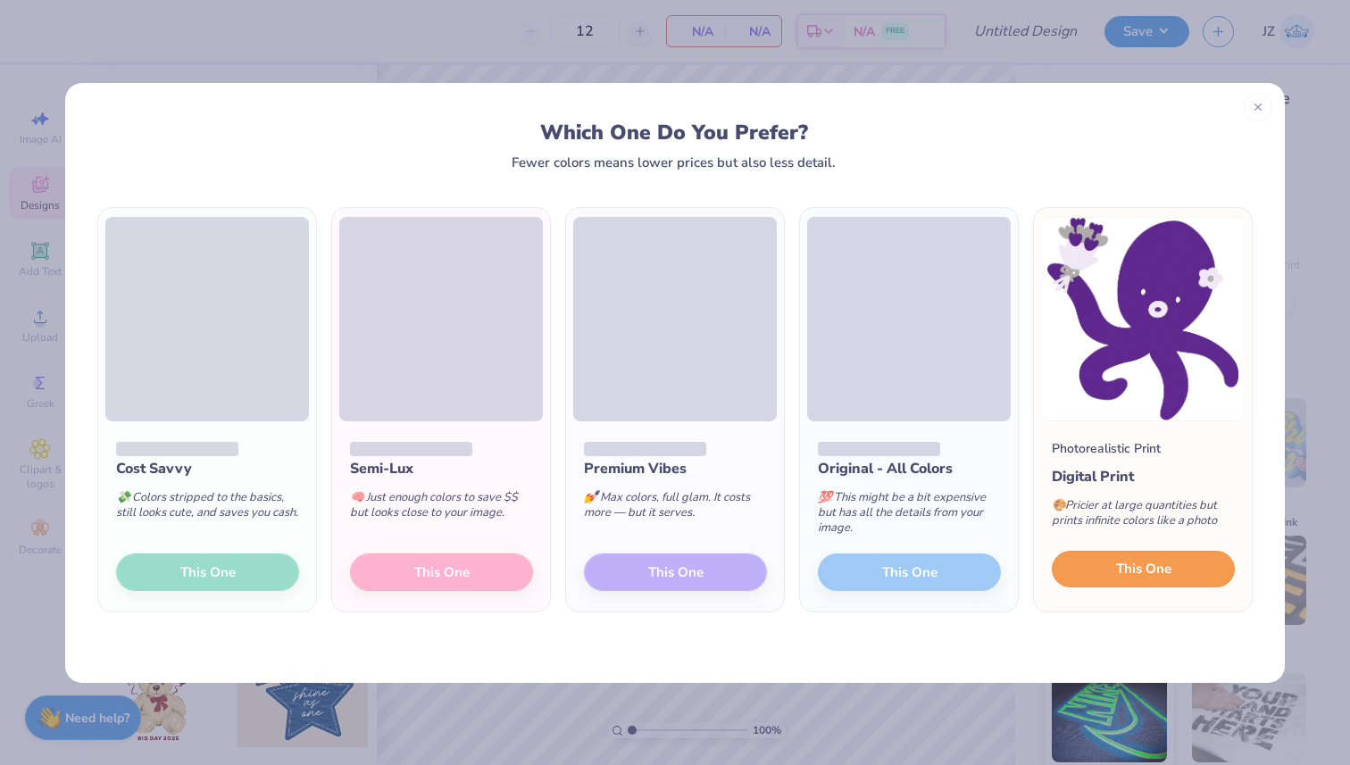
click at [1123, 571] on span "This One" at bounding box center [1143, 569] width 55 height 21
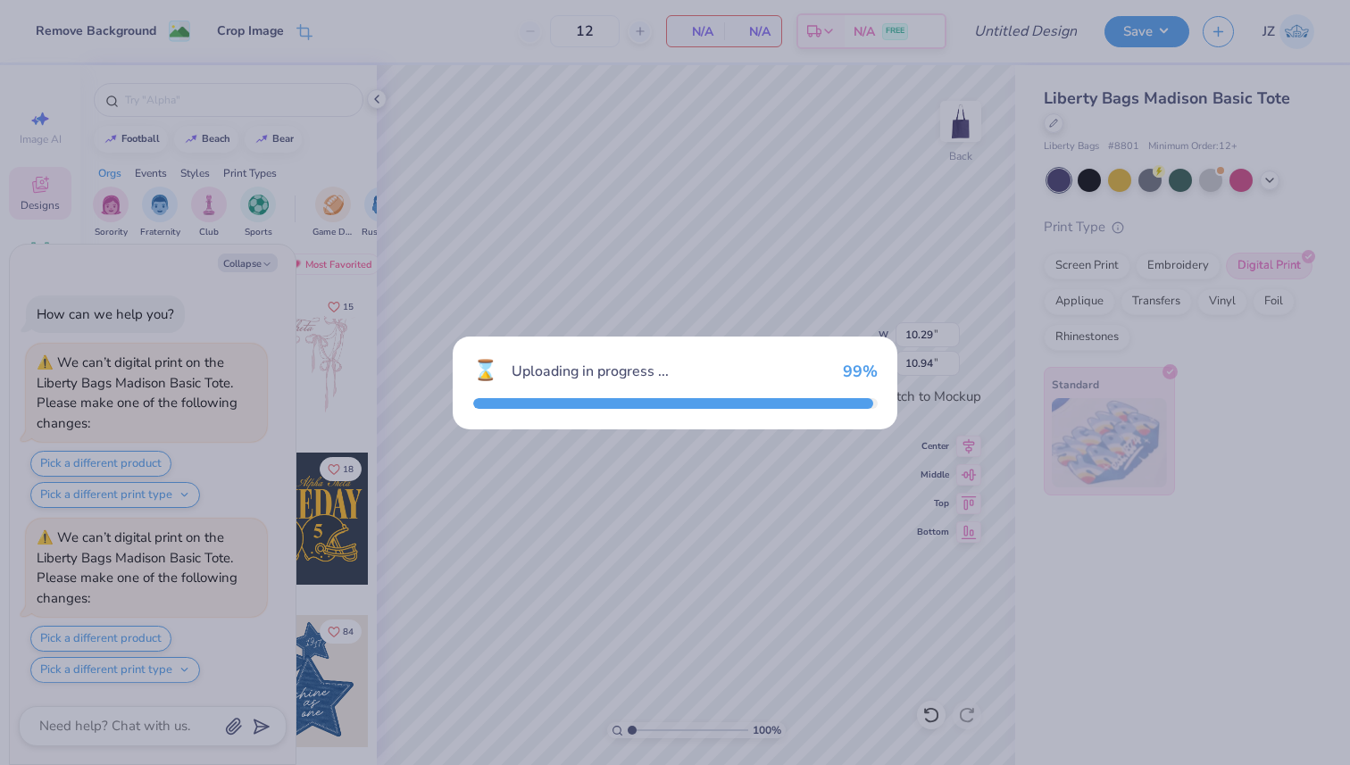
scroll to position [159, 0]
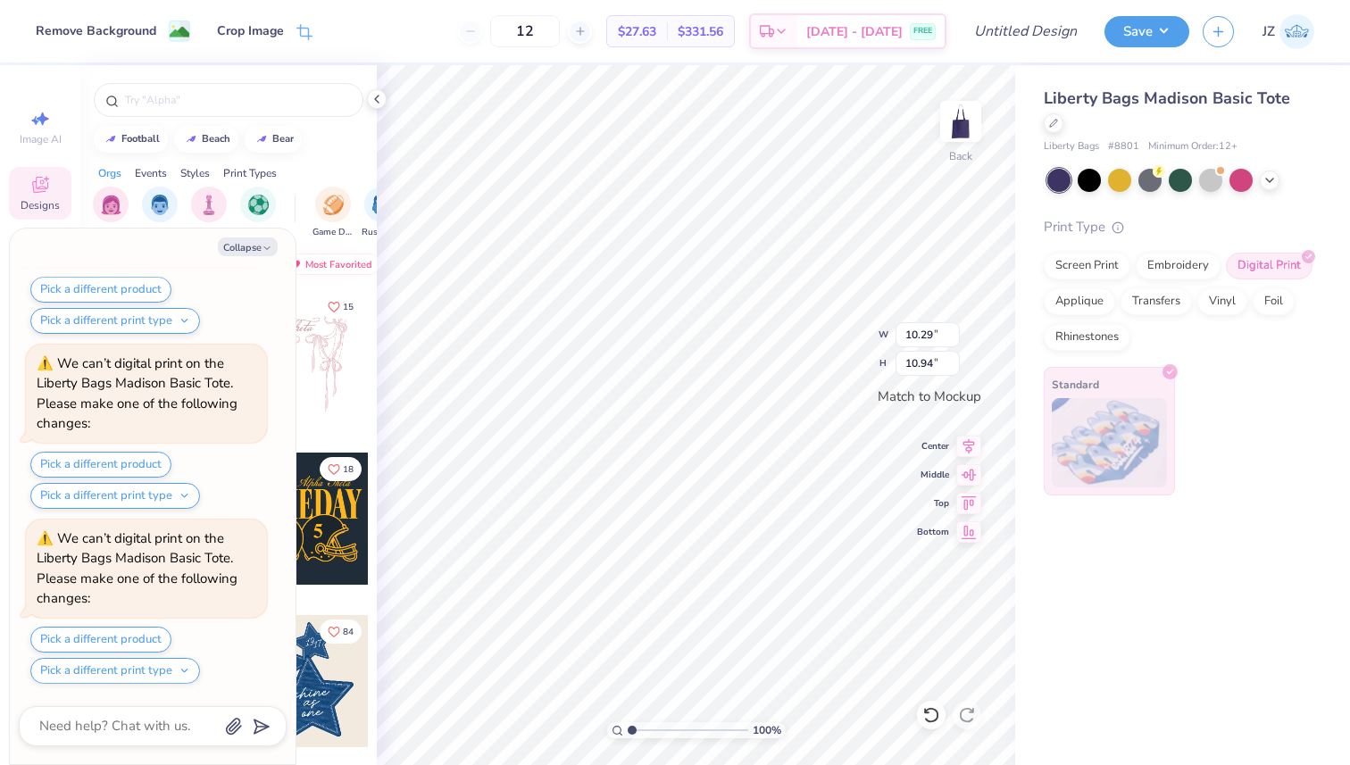
type textarea "x"
type input "6.53"
type input "6.95"
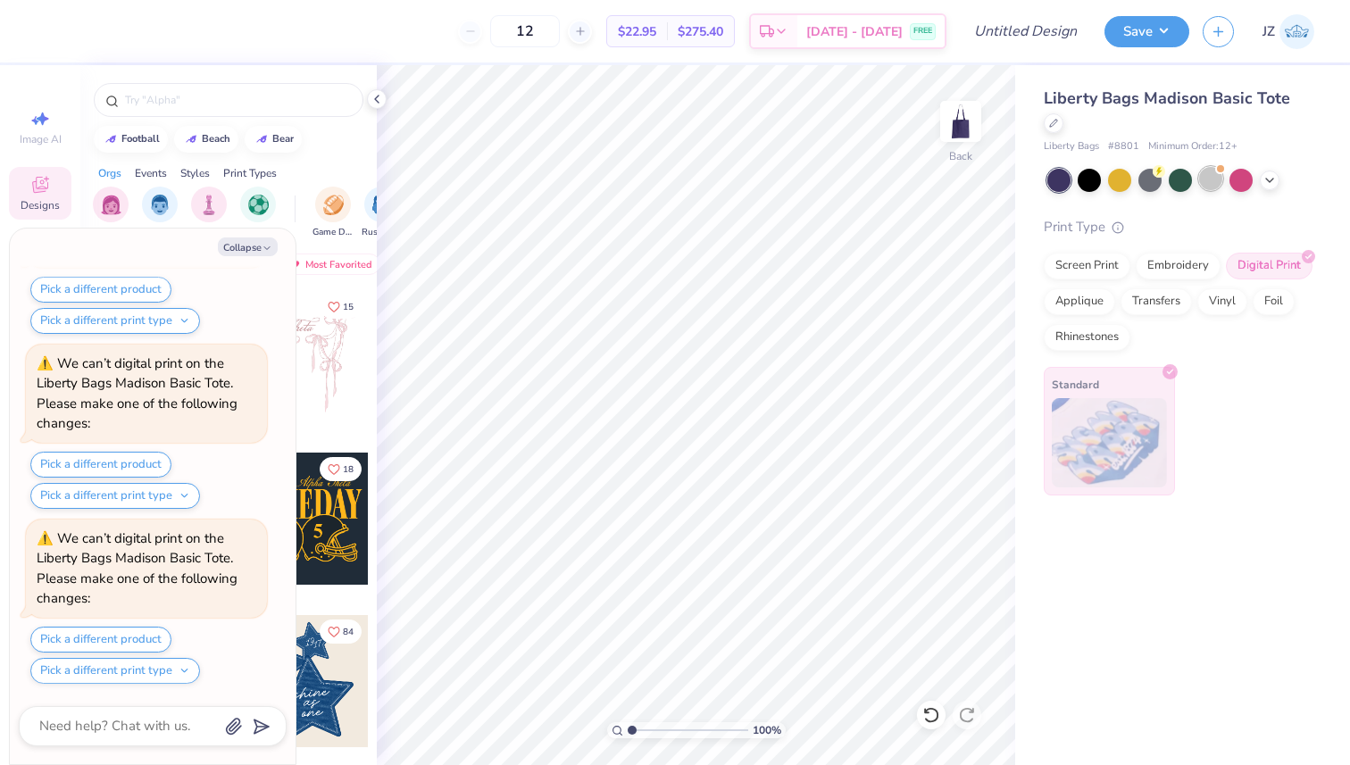
click at [1205, 167] on div at bounding box center [1210, 178] width 23 height 23
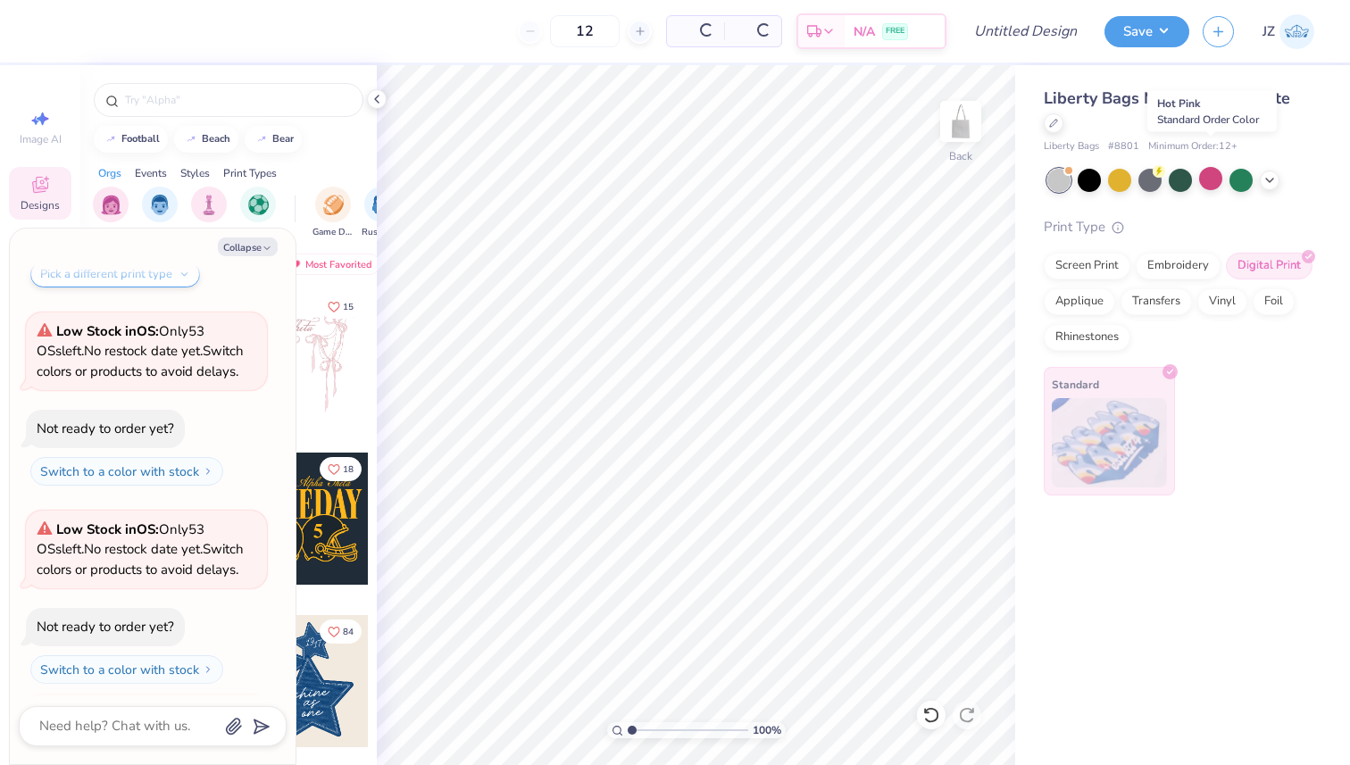
scroll to position [1255, 0]
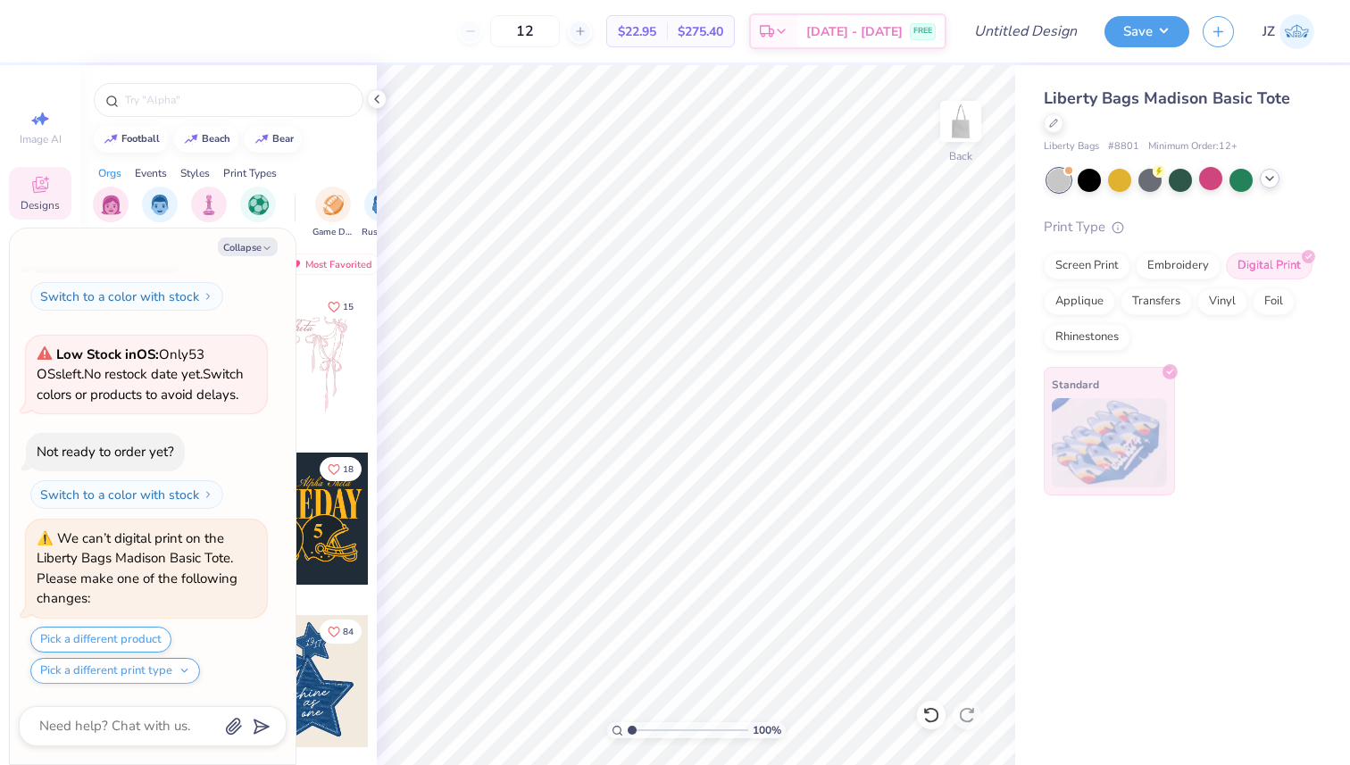
click at [1272, 171] on icon at bounding box center [1270, 178] width 14 height 14
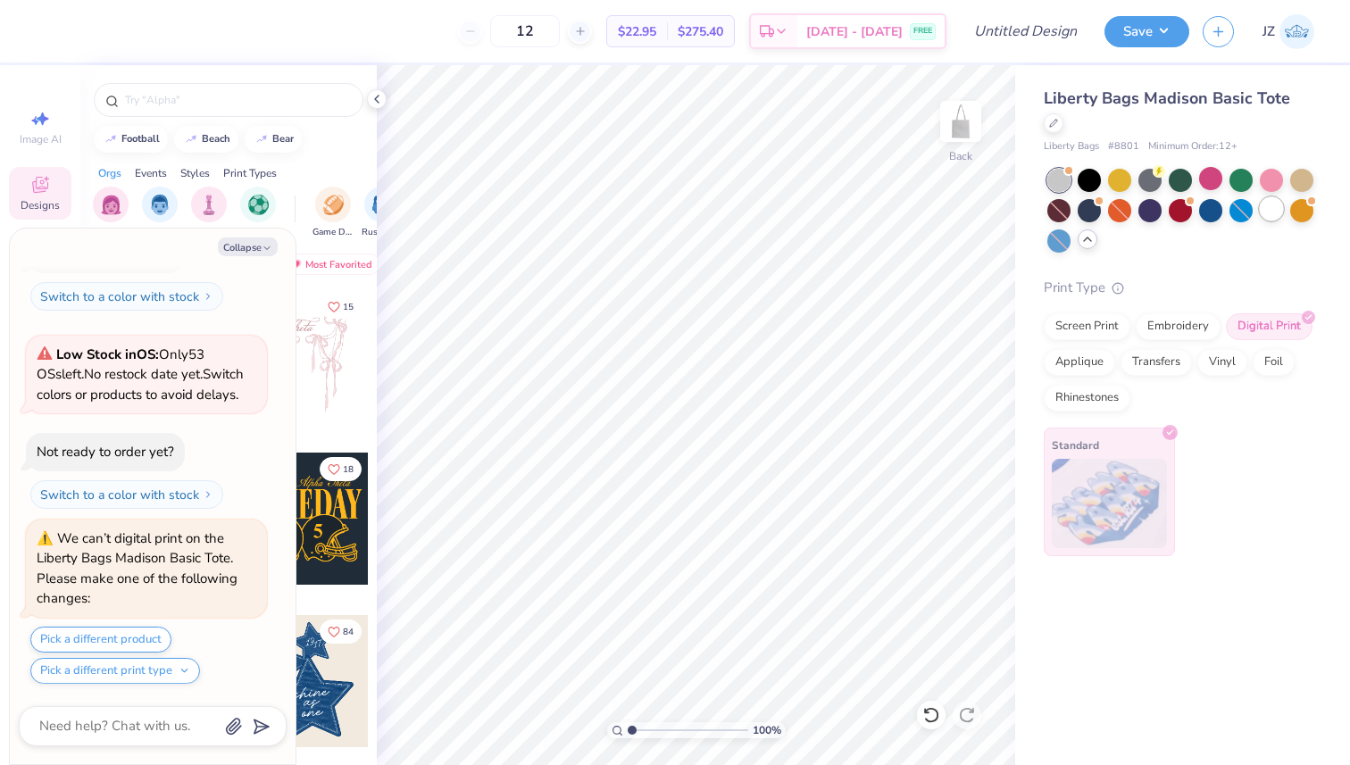
click at [1270, 197] on div at bounding box center [1271, 208] width 23 height 23
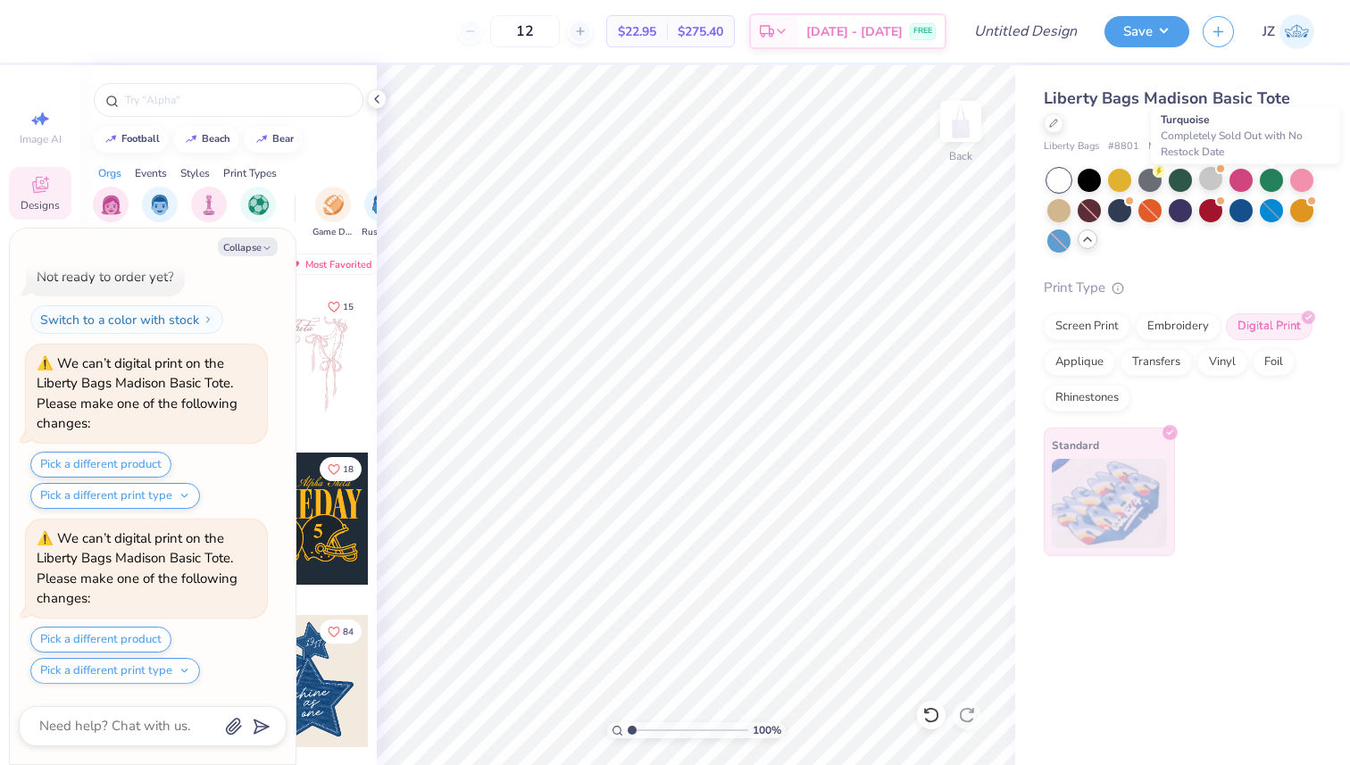
scroll to position [1605, 0]
click at [1096, 167] on div at bounding box center [1089, 178] width 23 height 23
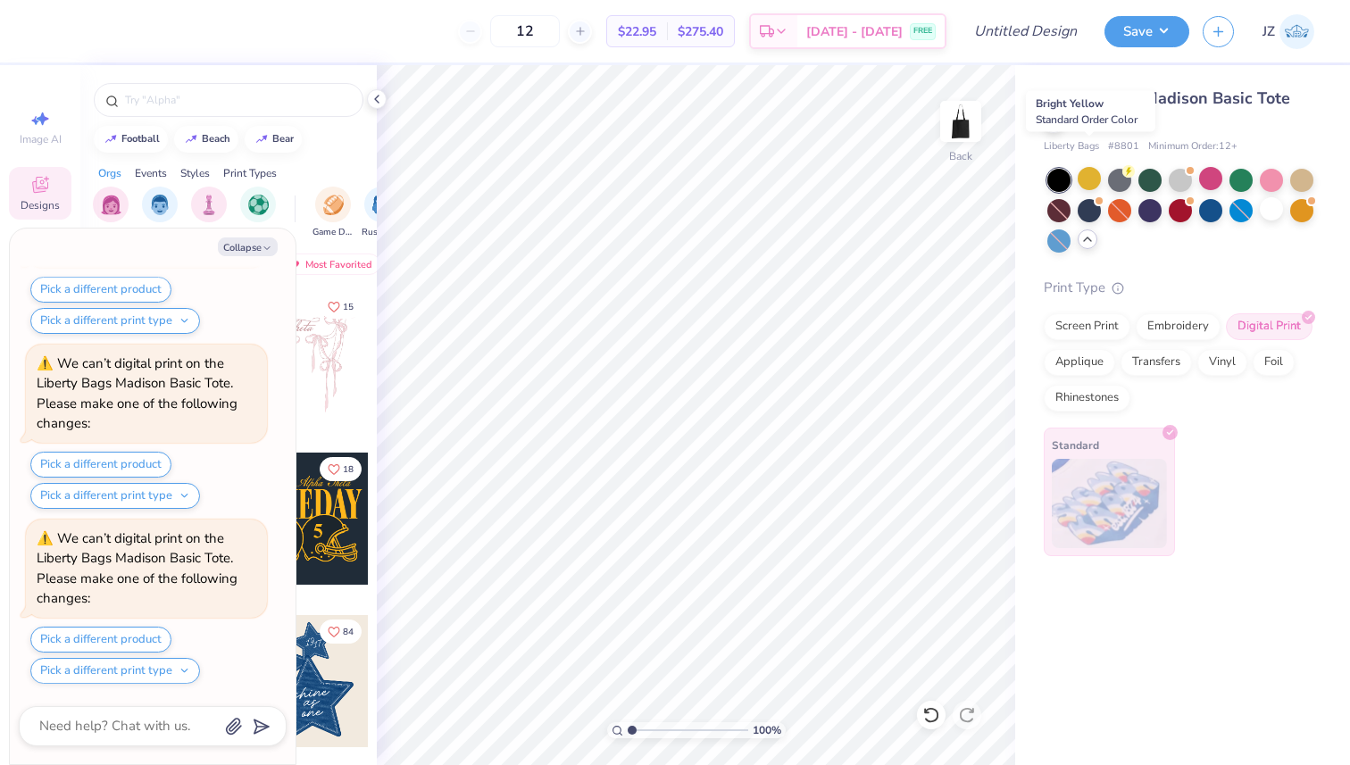
scroll to position [1955, 0]
click at [1127, 163] on circle at bounding box center [1128, 169] width 13 height 13
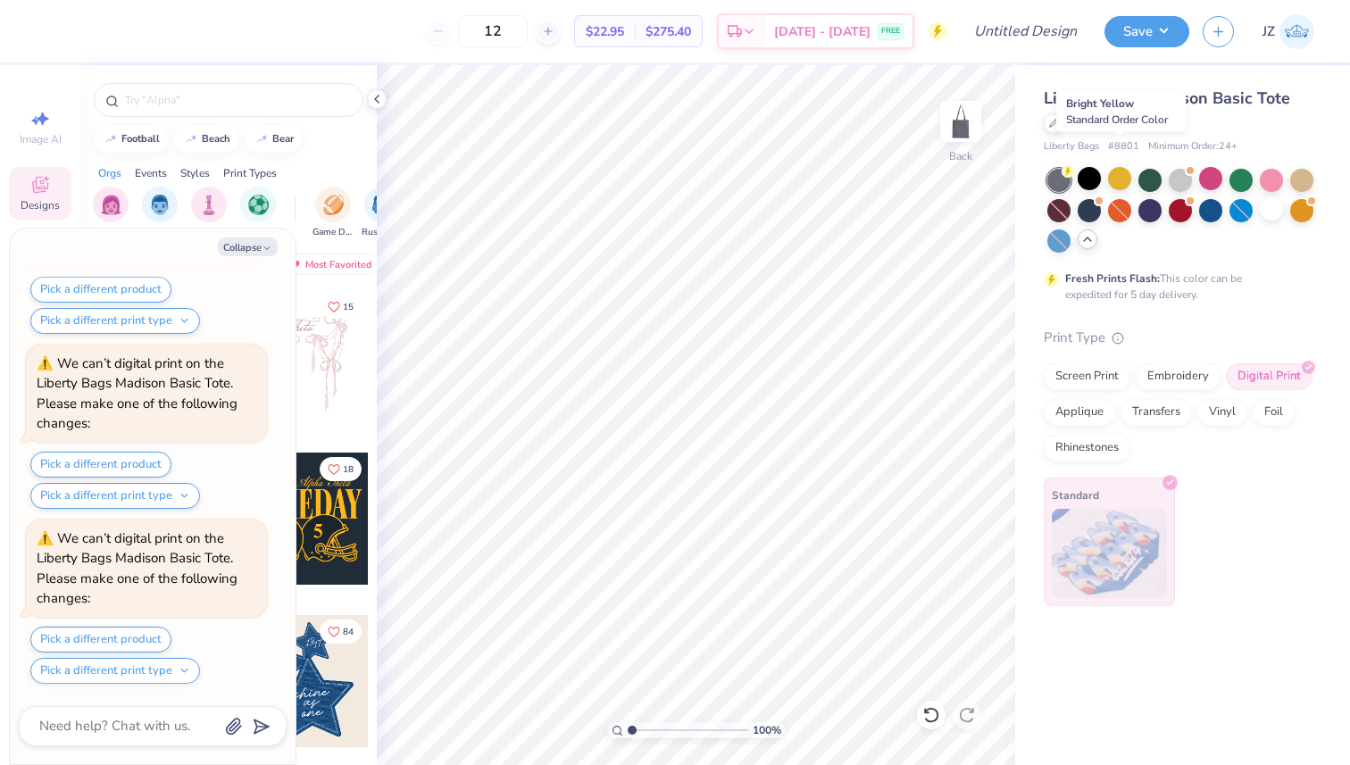
scroll to position [2305, 0]
click at [1154, 197] on div at bounding box center [1149, 208] width 23 height 23
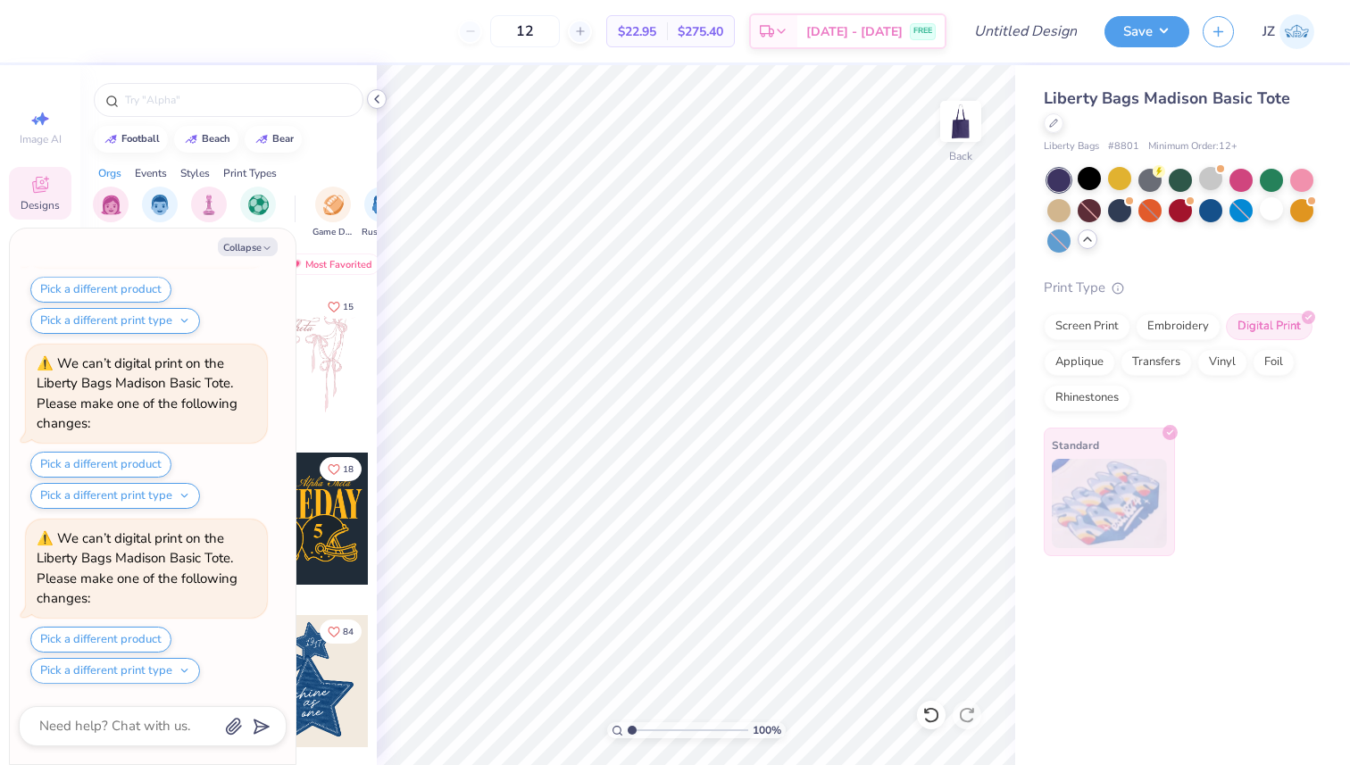
scroll to position [2830, 0]
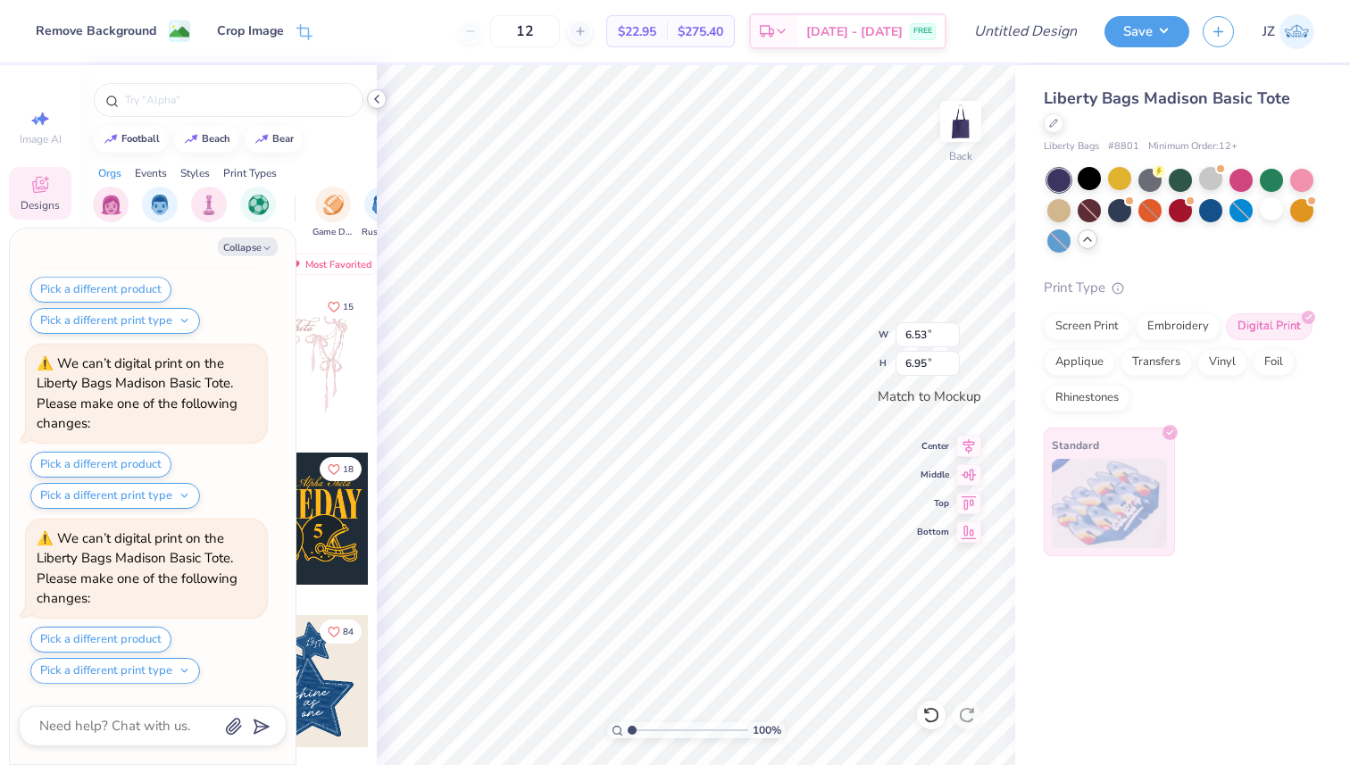
click at [376, 98] on icon at bounding box center [377, 99] width 14 height 14
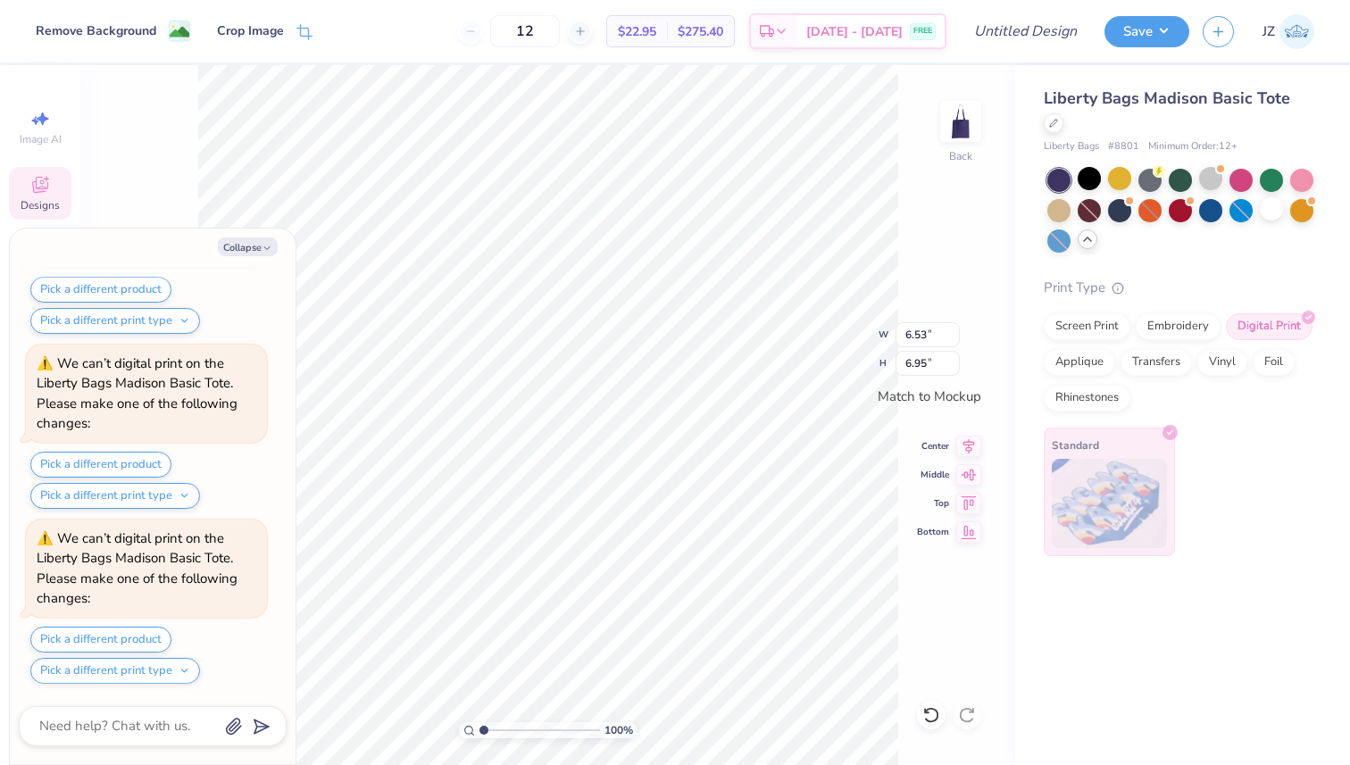
type textarea "x"
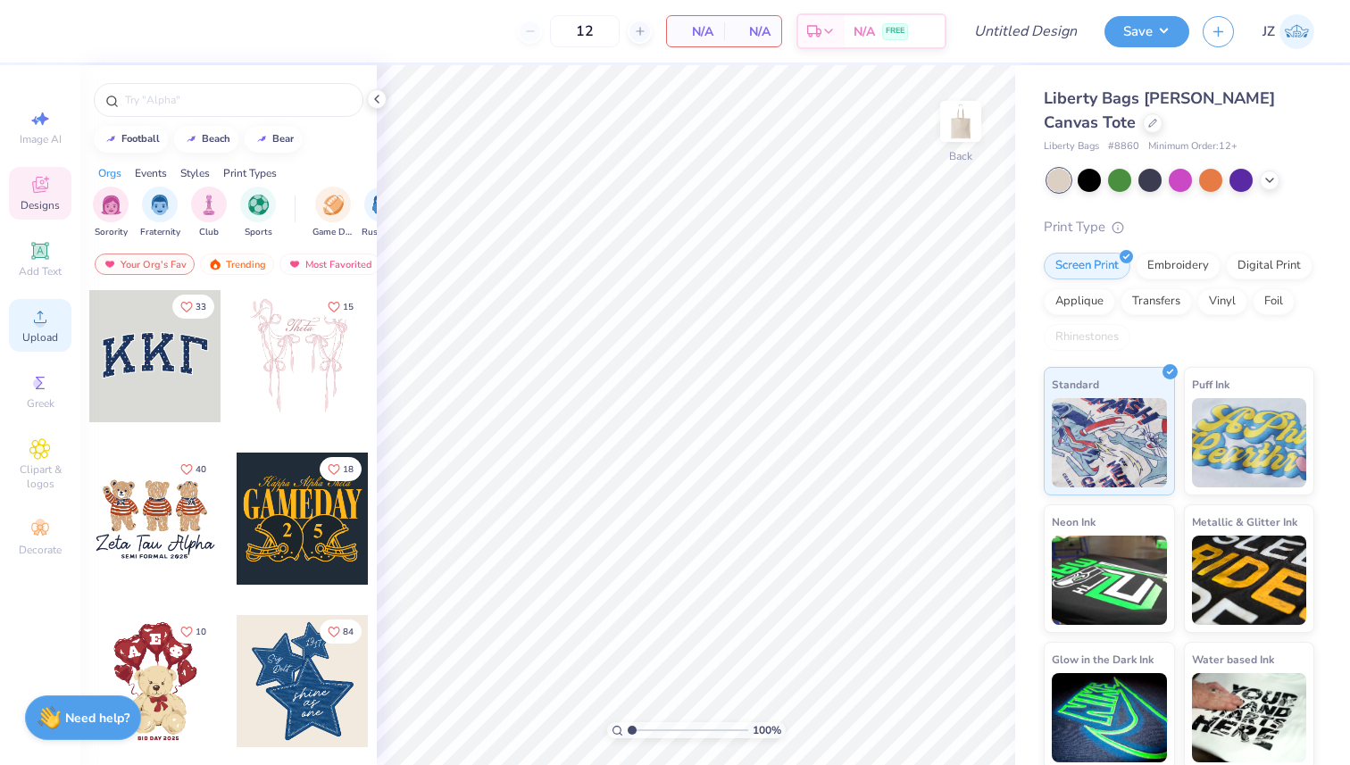
click at [39, 331] on span "Upload" at bounding box center [40, 337] width 36 height 14
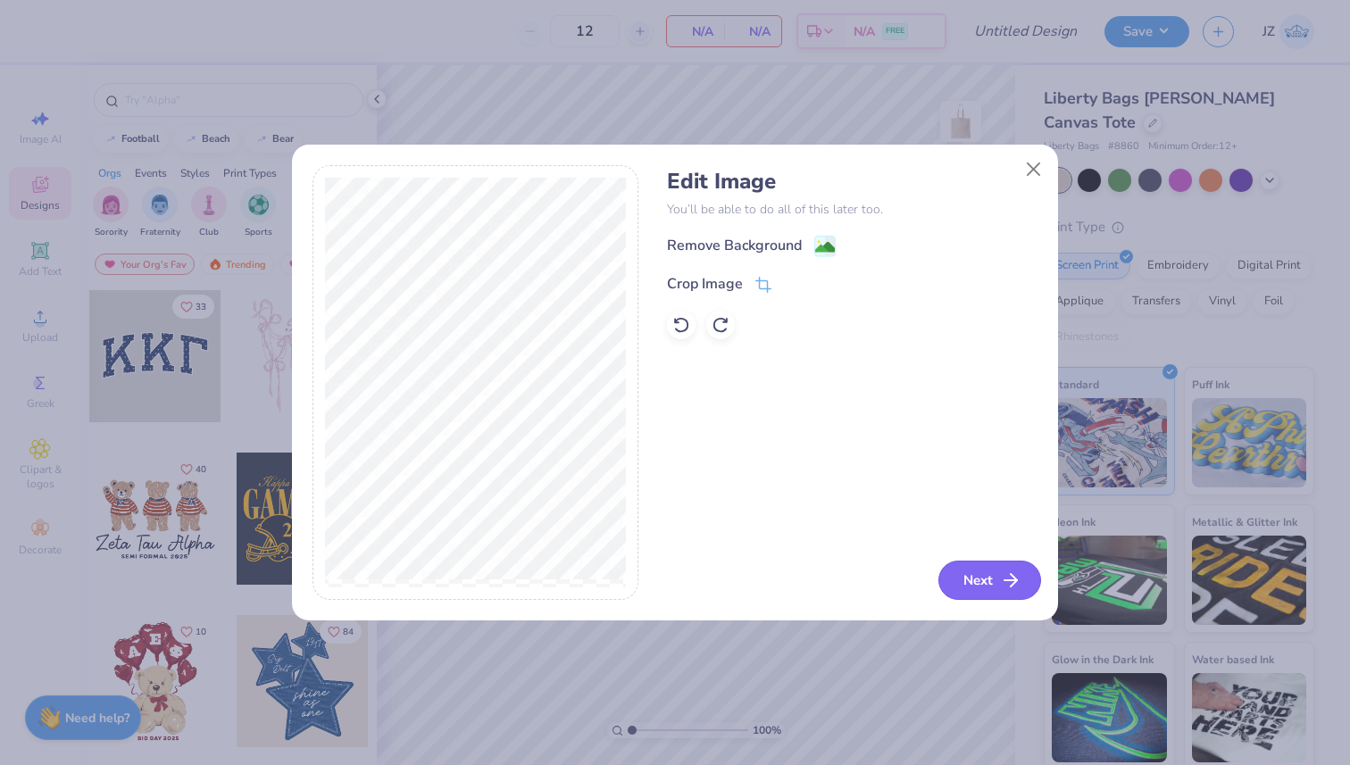
click at [958, 575] on button "Next" at bounding box center [989, 580] width 103 height 39
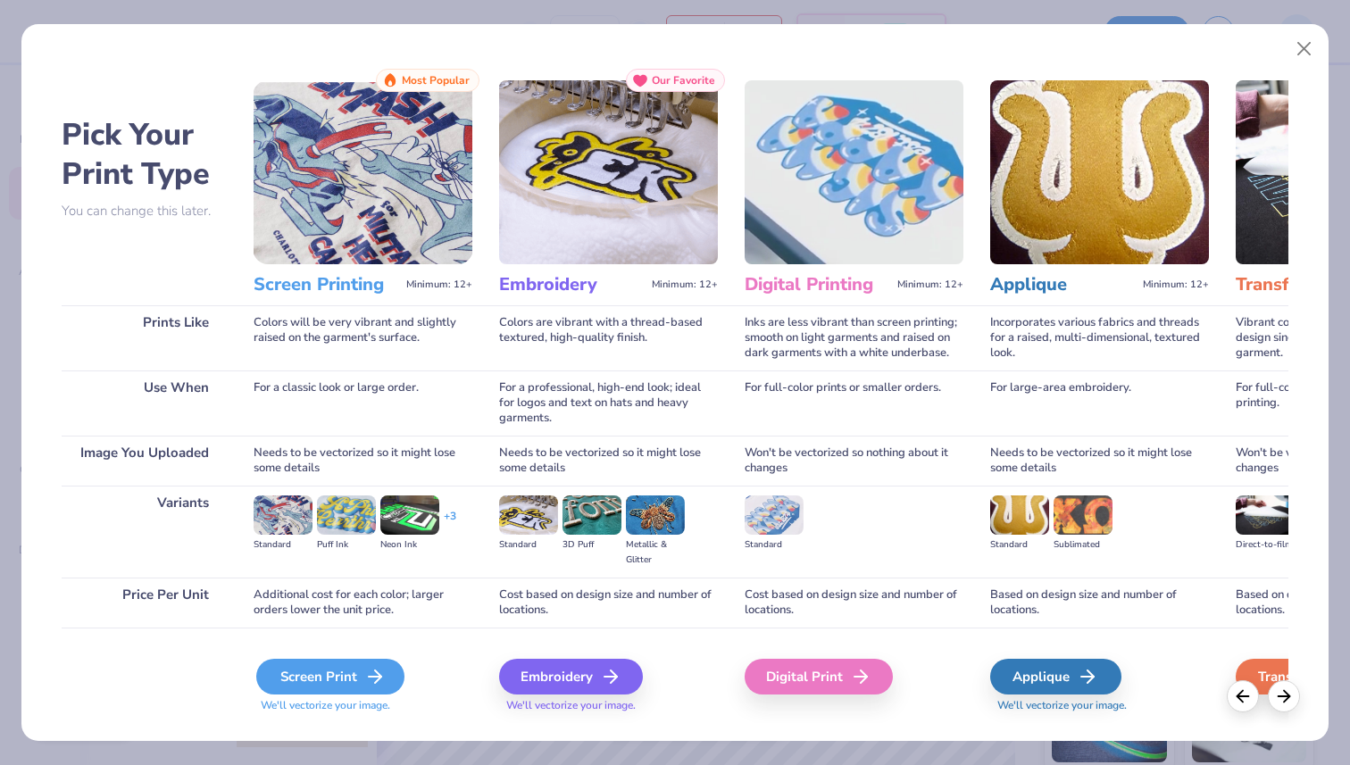
click at [345, 676] on div "Screen Print" at bounding box center [330, 677] width 148 height 36
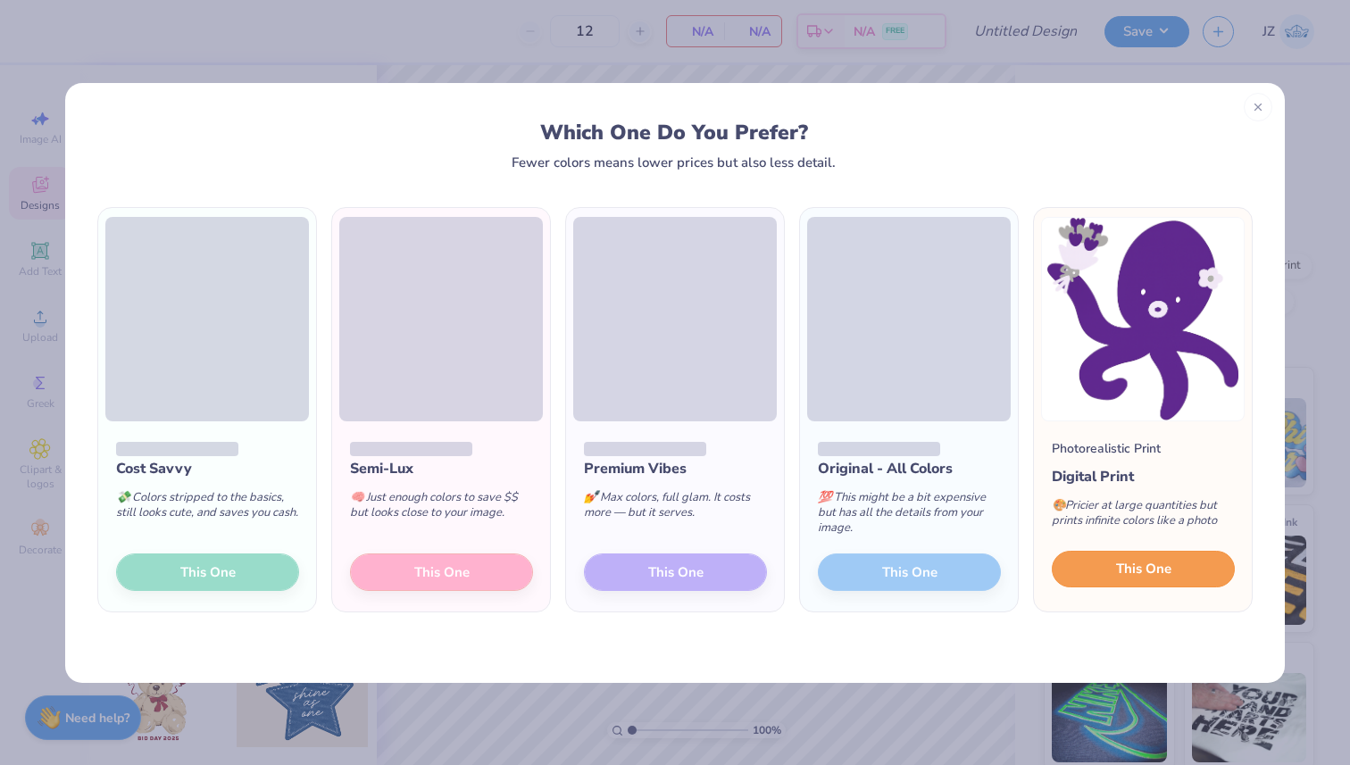
click at [1151, 559] on button "This One" at bounding box center [1143, 570] width 183 height 38
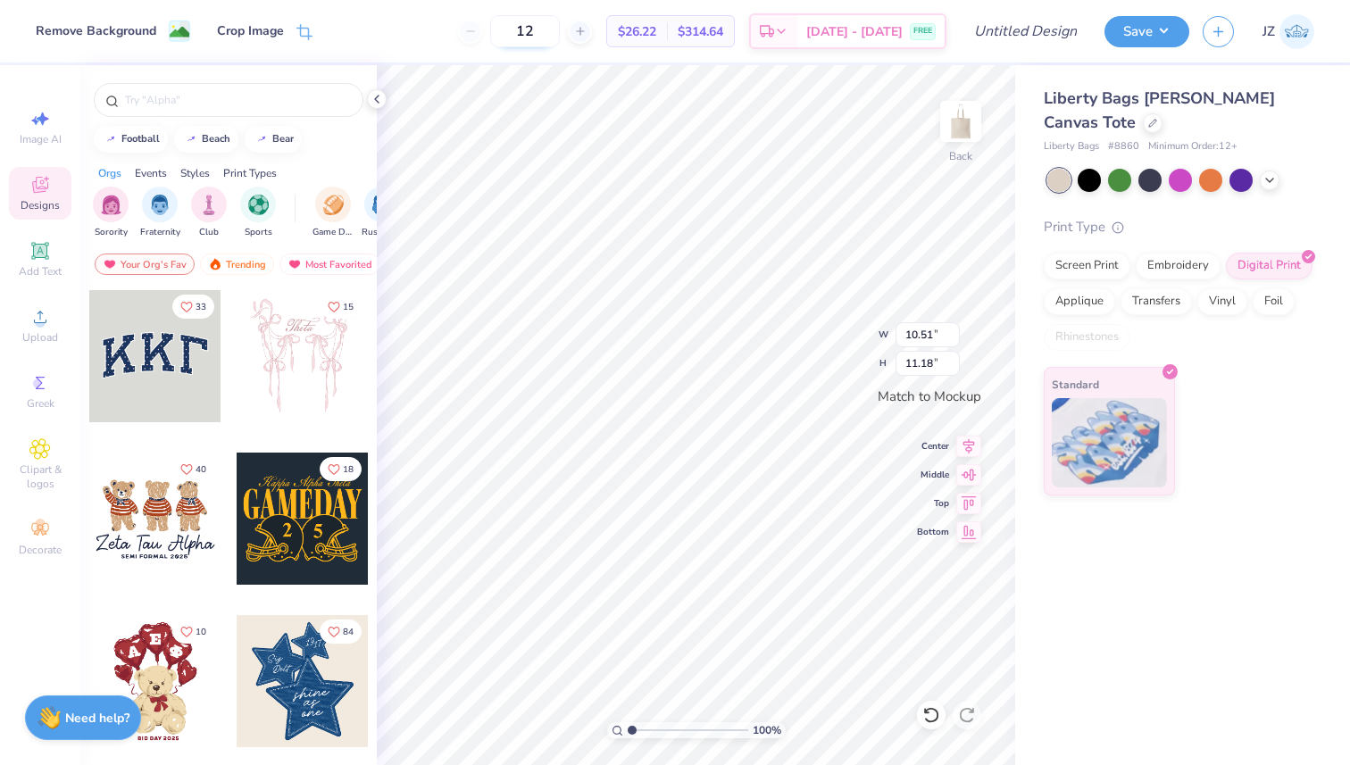
click at [560, 29] on input "12" at bounding box center [525, 31] width 70 height 32
type input "1"
type input "25"
click at [823, 354] on div "100 % Back W 10.51 H 11.18 Y Center Middle Top Bottom" at bounding box center [696, 415] width 638 height 700
type input "10.05"
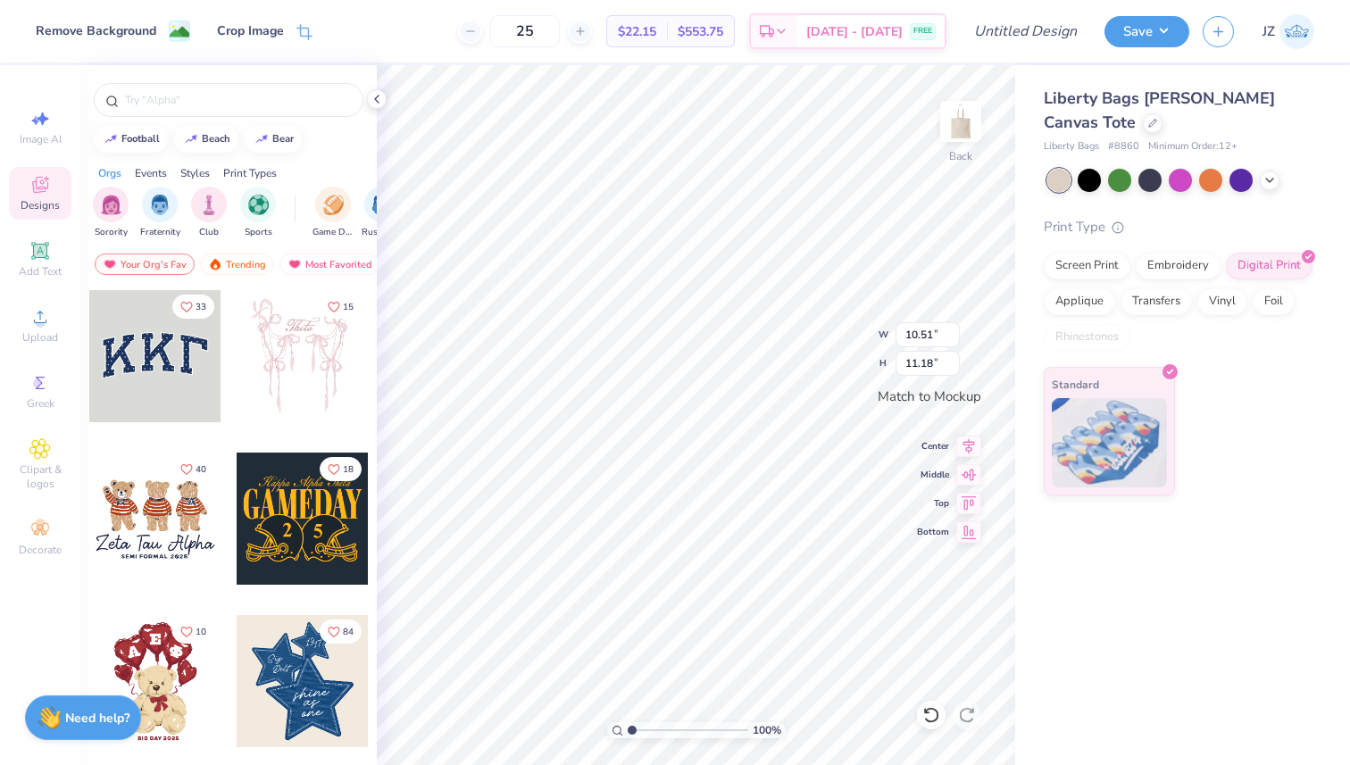
type input "10.69"
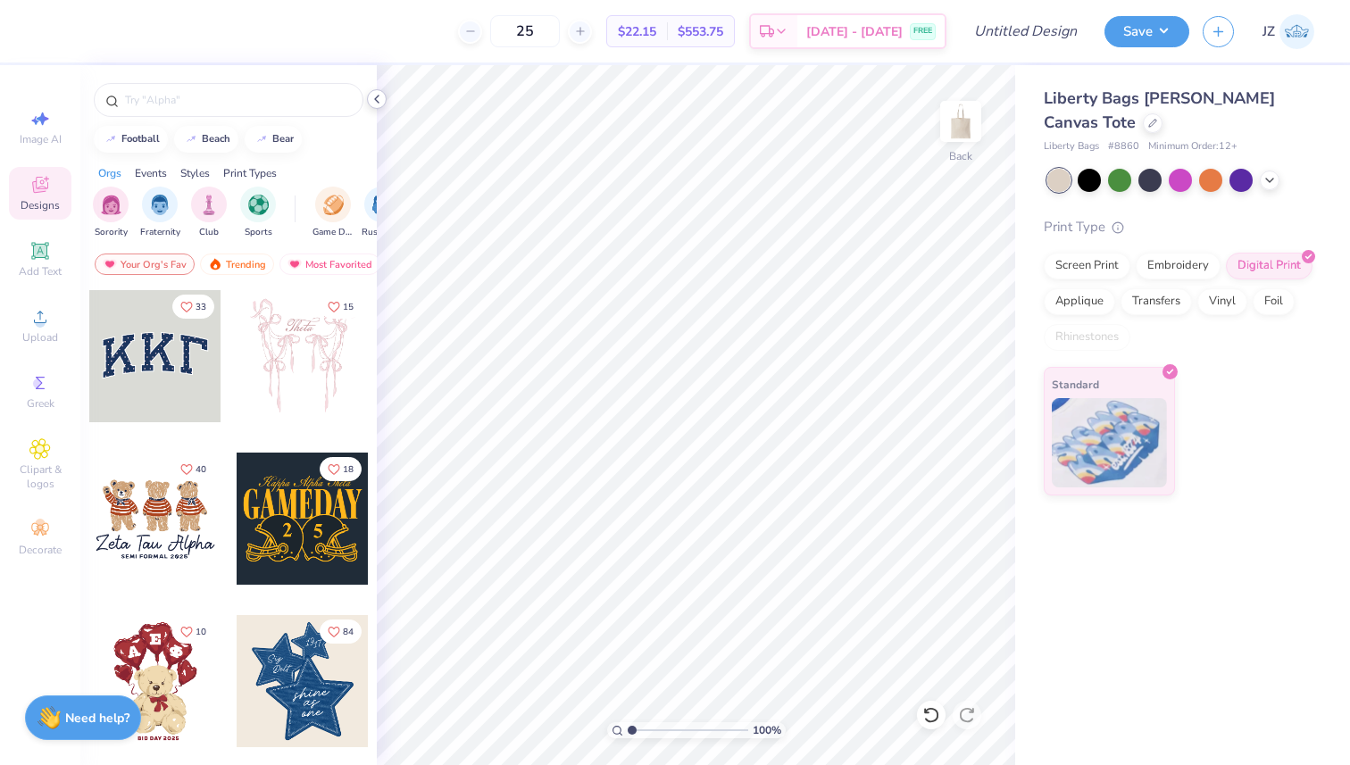
click at [378, 103] on icon at bounding box center [377, 99] width 14 height 14
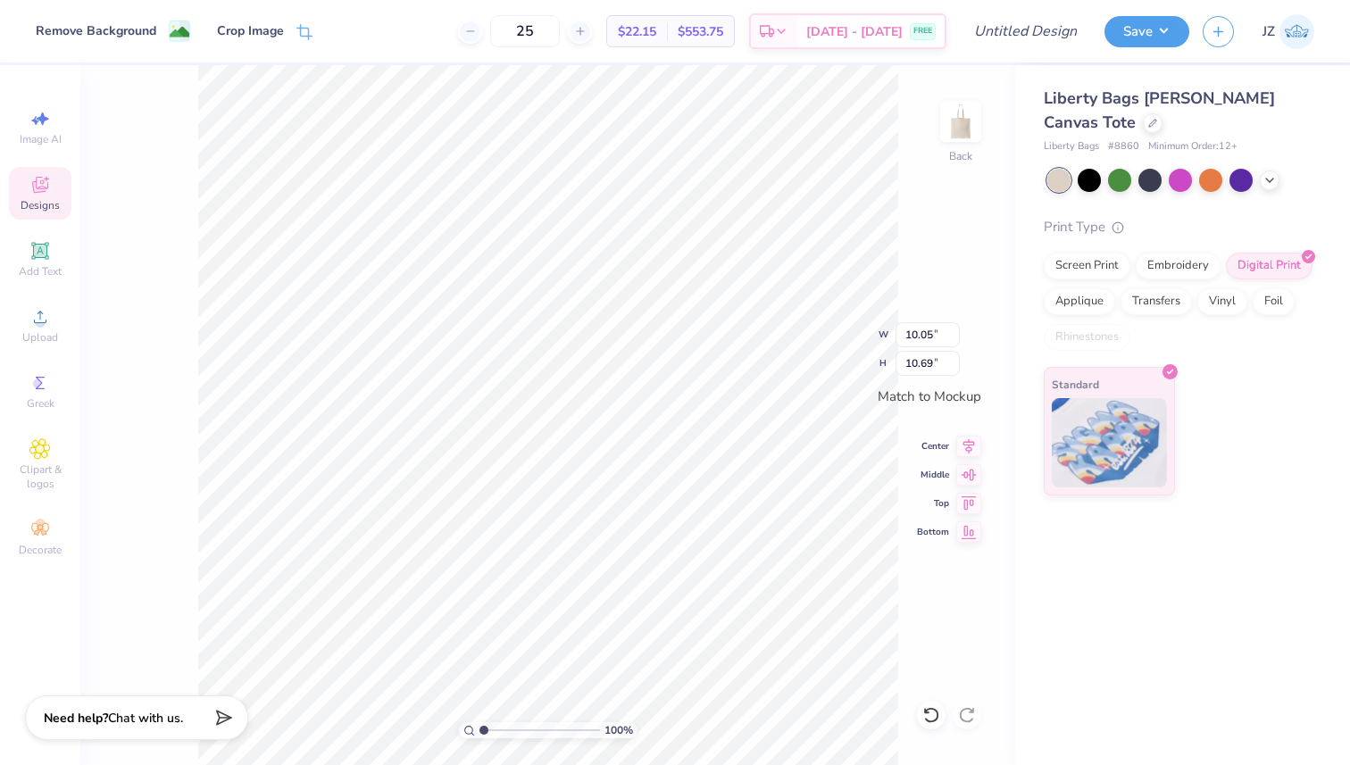
type input "7.30"
type input "7.76"
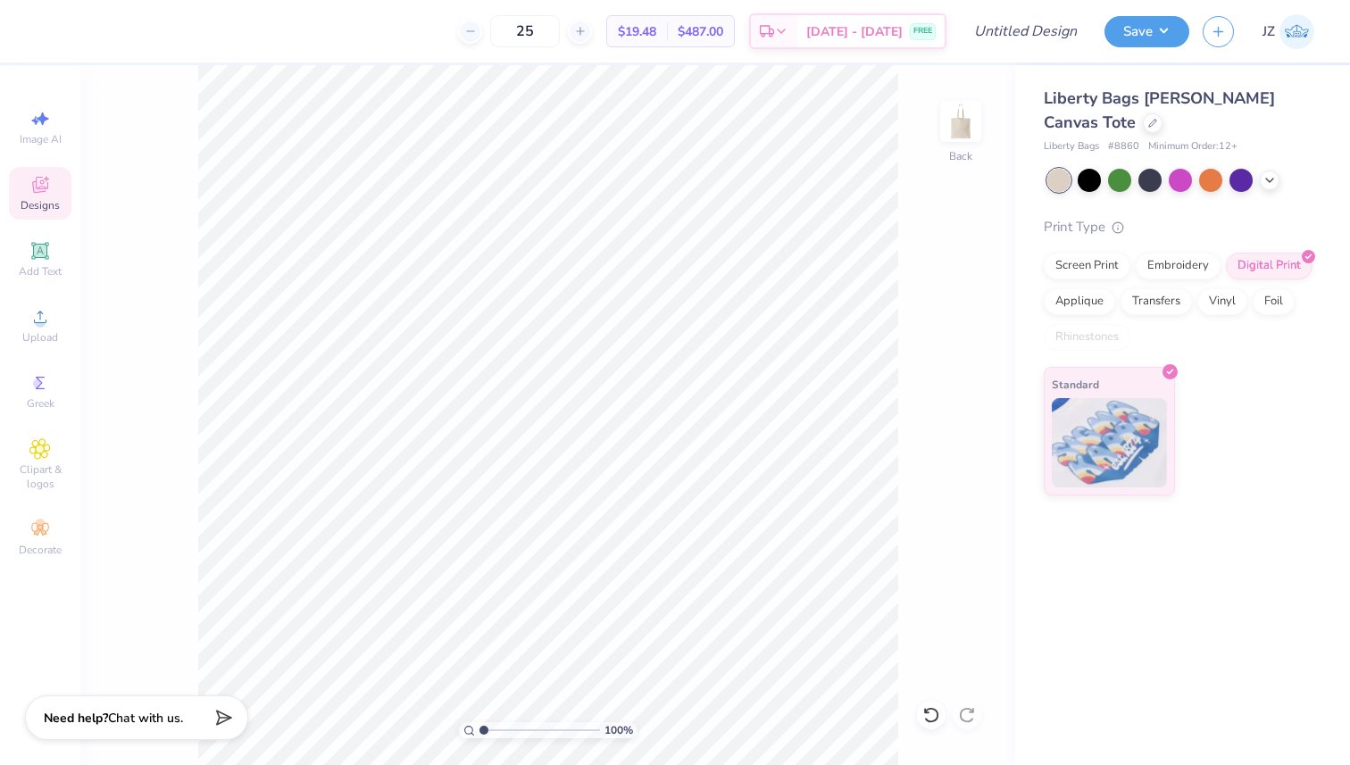
click at [40, 196] on div "Designs" at bounding box center [40, 193] width 63 height 53
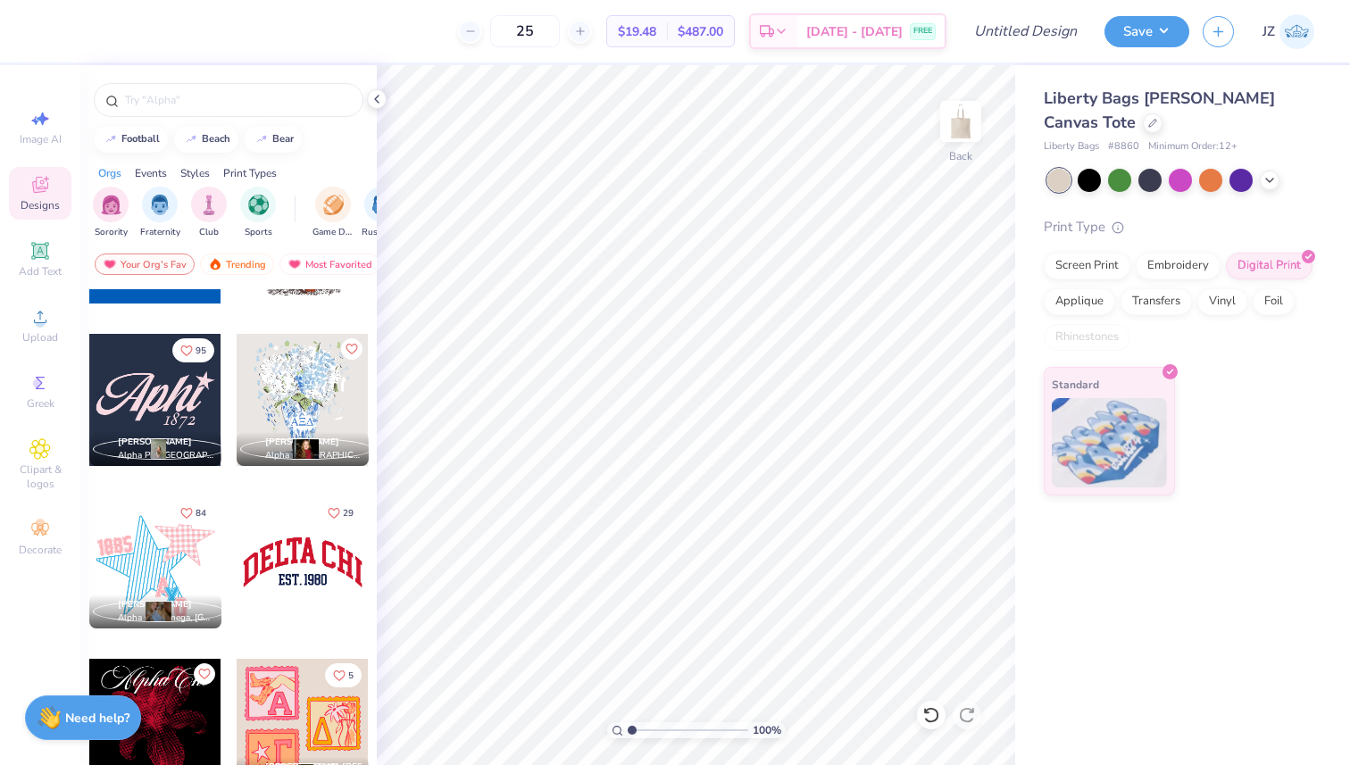
scroll to position [1428, 0]
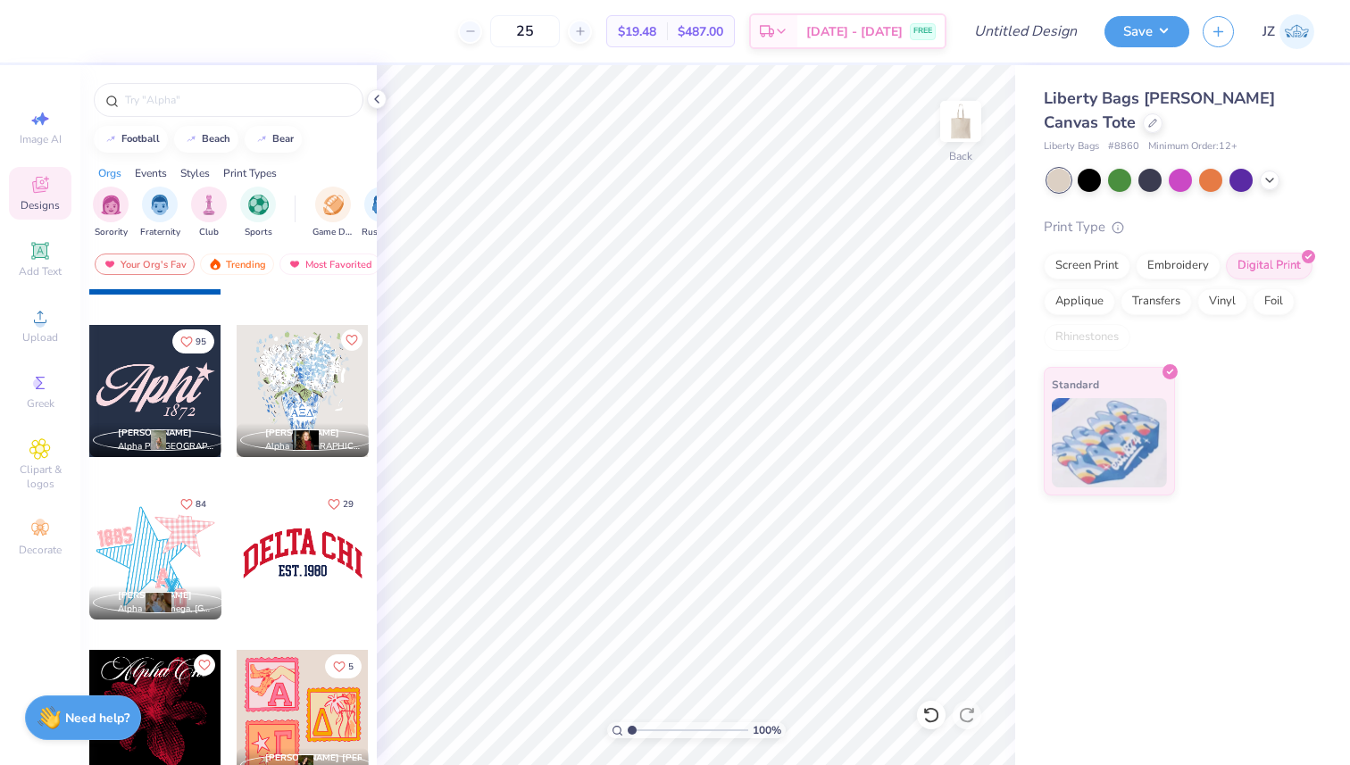
click at [179, 382] on div at bounding box center [155, 391] width 132 height 132
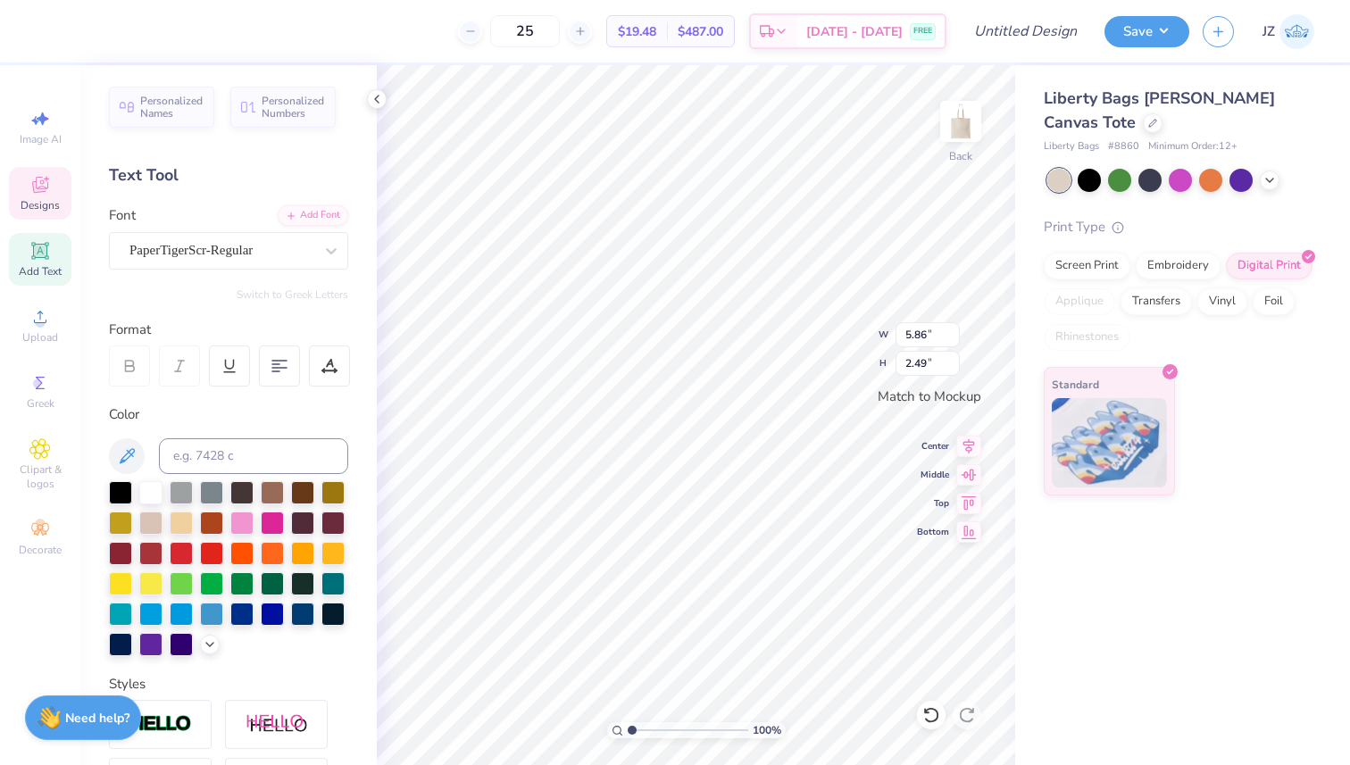
type textarea "Eighties"
type input "1.68"
type input "0.87"
type input "0.98"
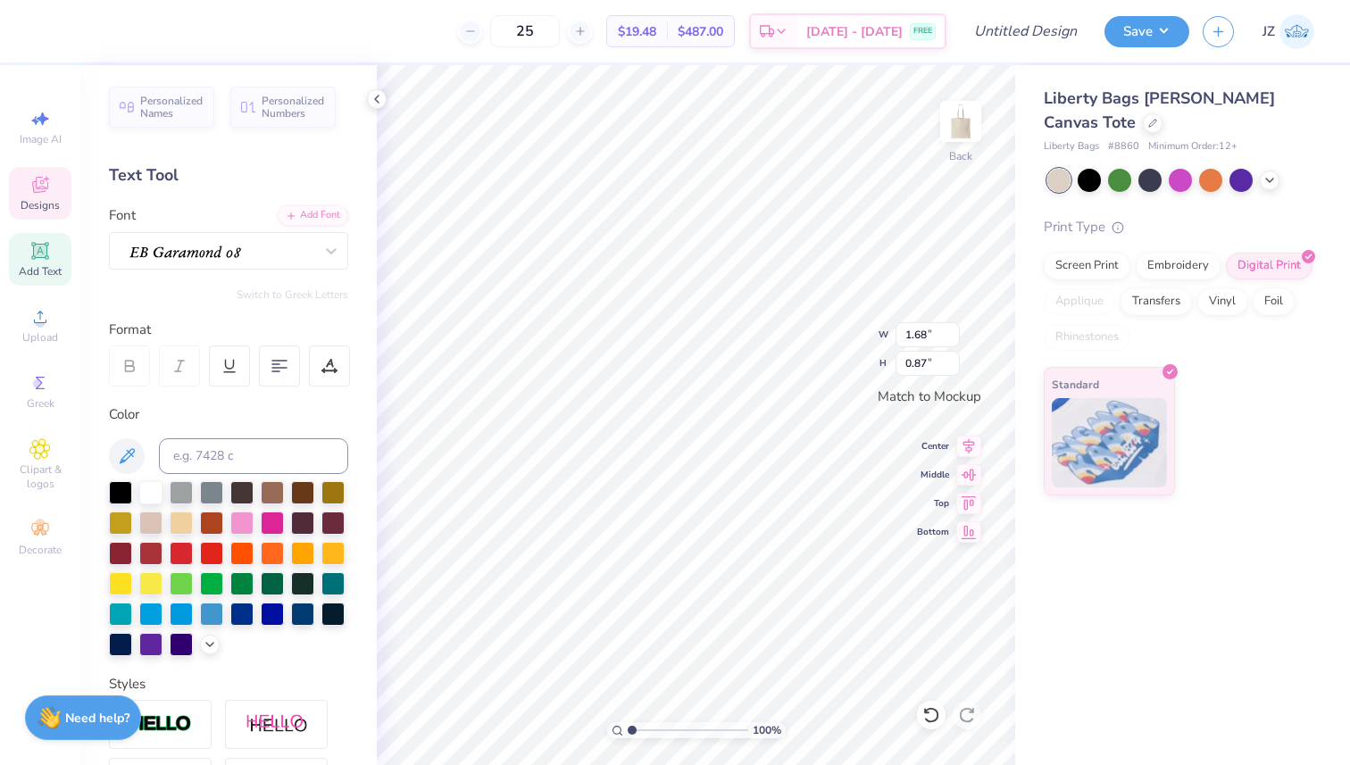
type input "0.96"
type input "0.71"
type input "0.69"
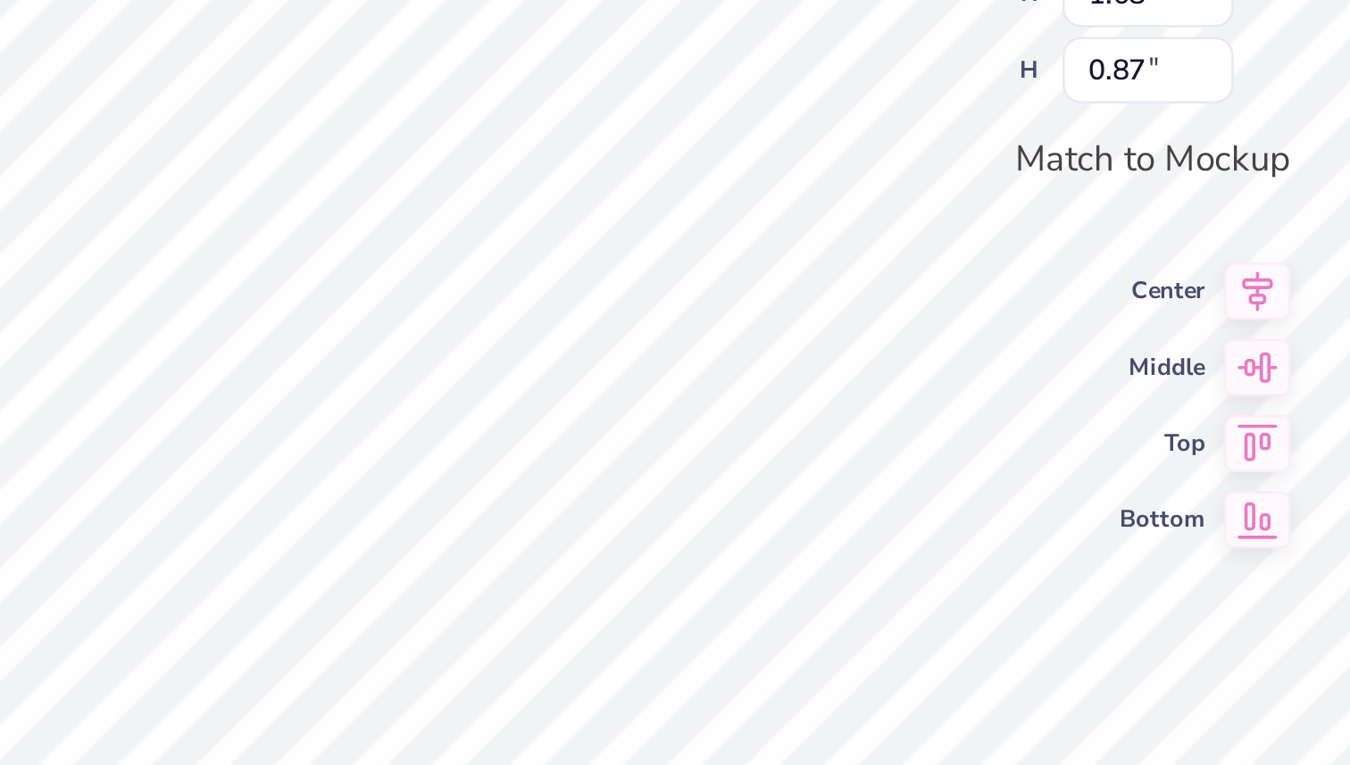
type textarea "1"
type textarea "Est 2022"
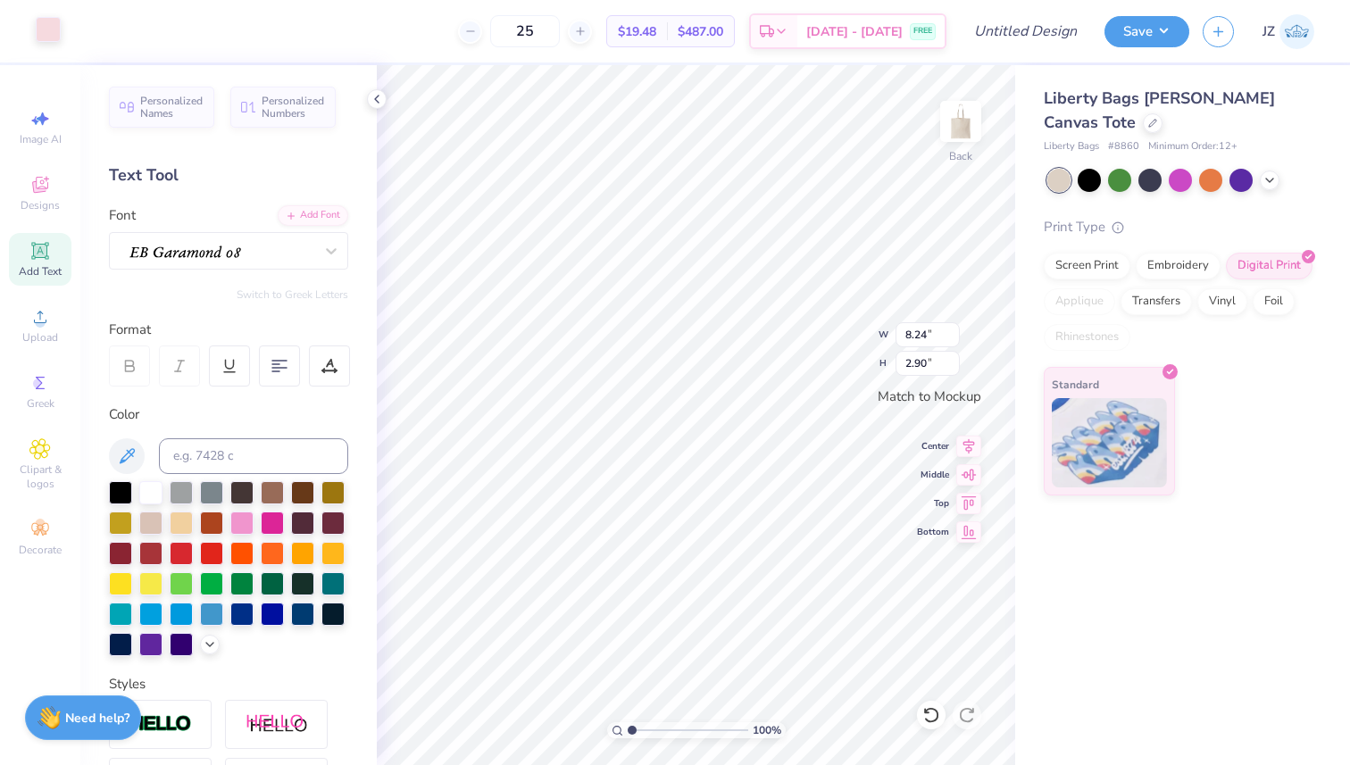
click at [55, 29] on div at bounding box center [48, 29] width 25 height 25
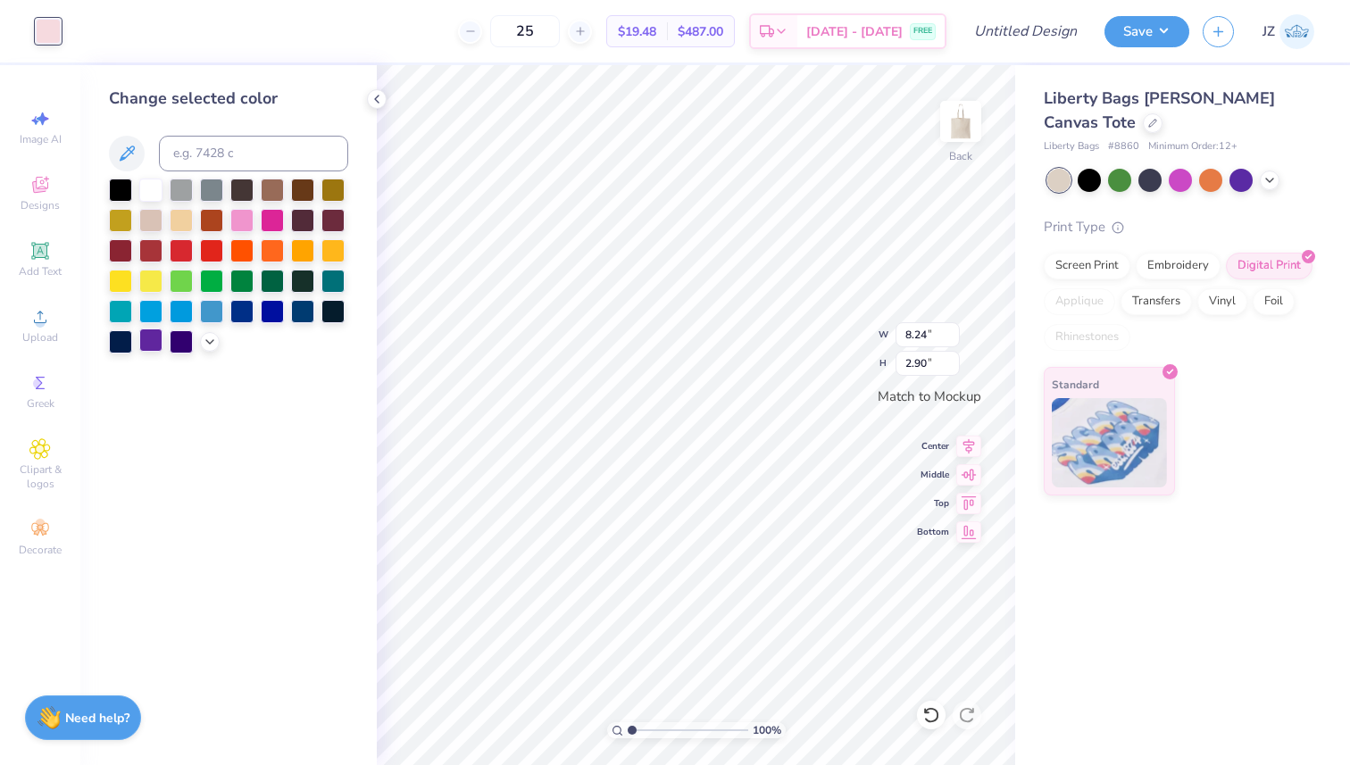
click at [155, 340] on div at bounding box center [150, 340] width 23 height 23
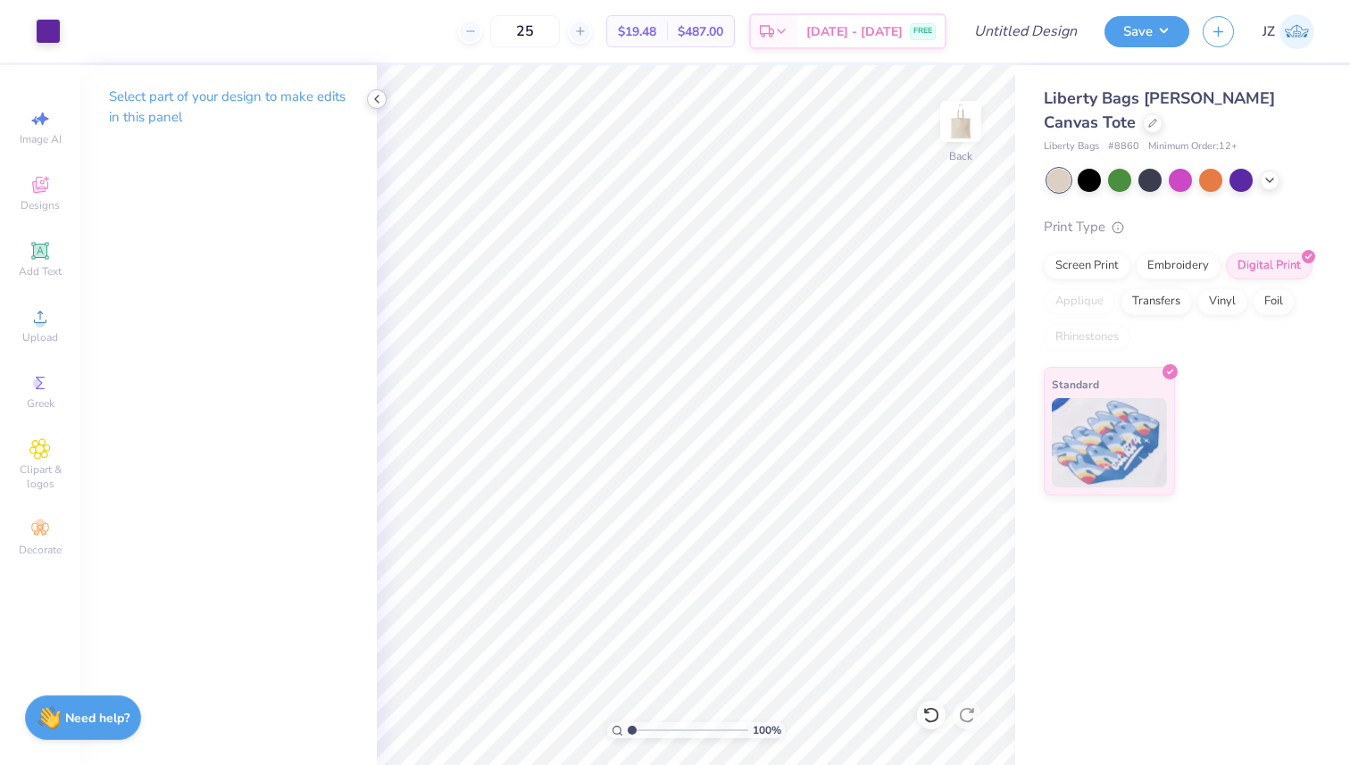
click at [375, 103] on icon at bounding box center [377, 99] width 14 height 14
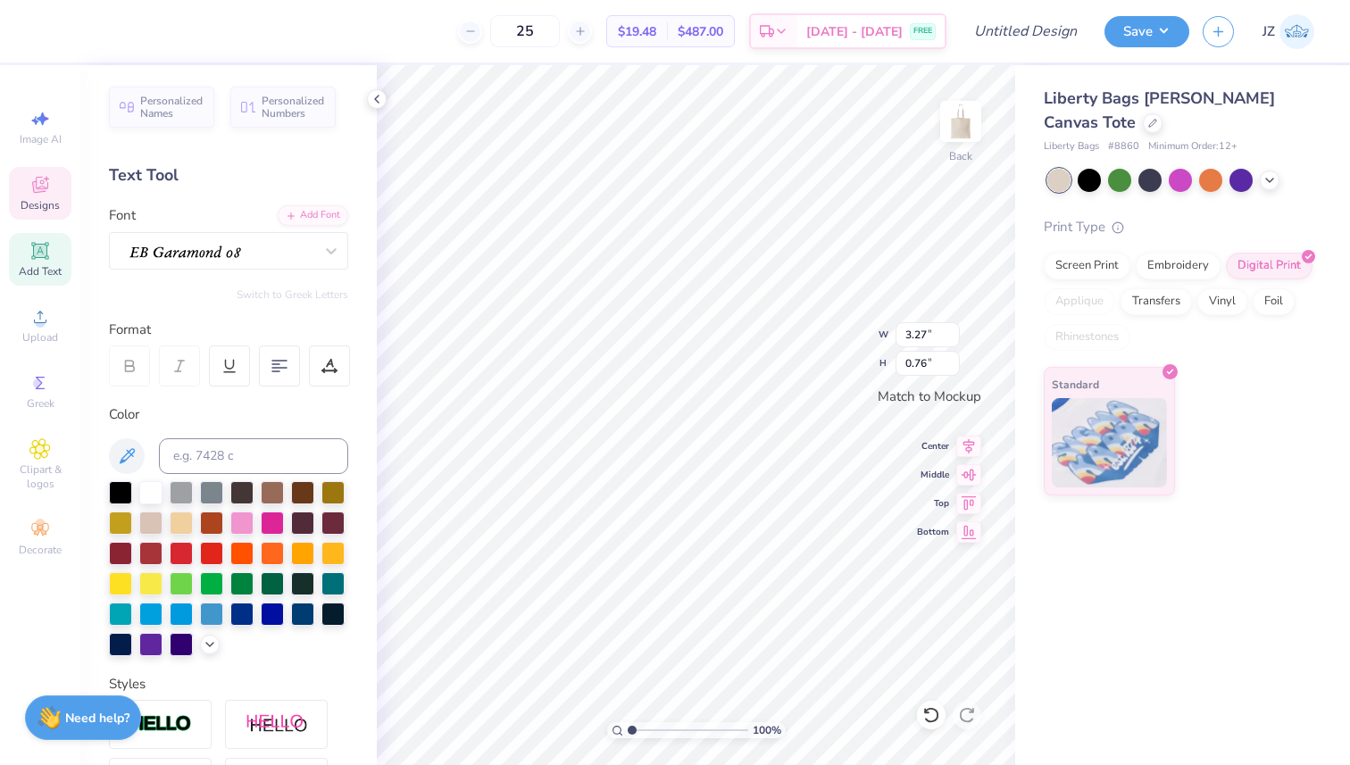
type textarea "Est 2021"
click at [379, 104] on icon at bounding box center [377, 99] width 14 height 14
